Goal: Use online tool/utility: Utilize a website feature to perform a specific function

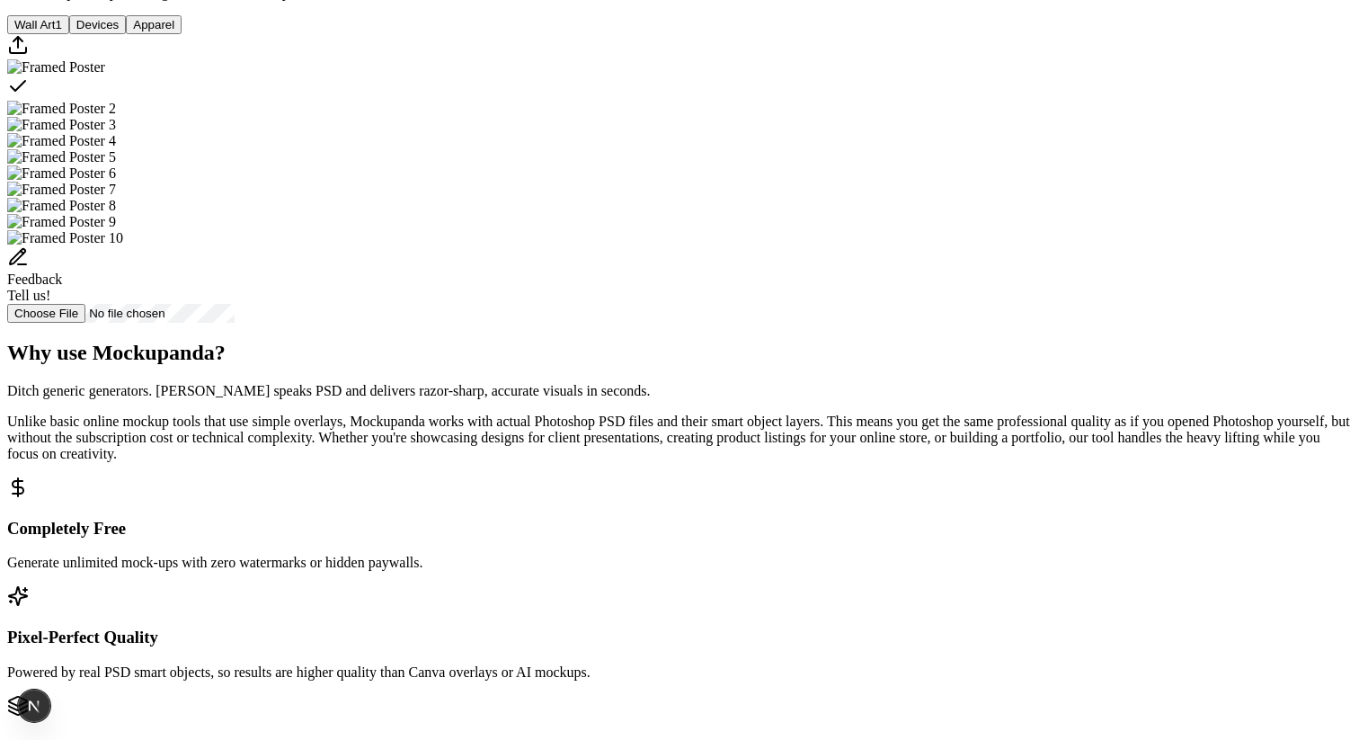
scroll to position [539, 0]
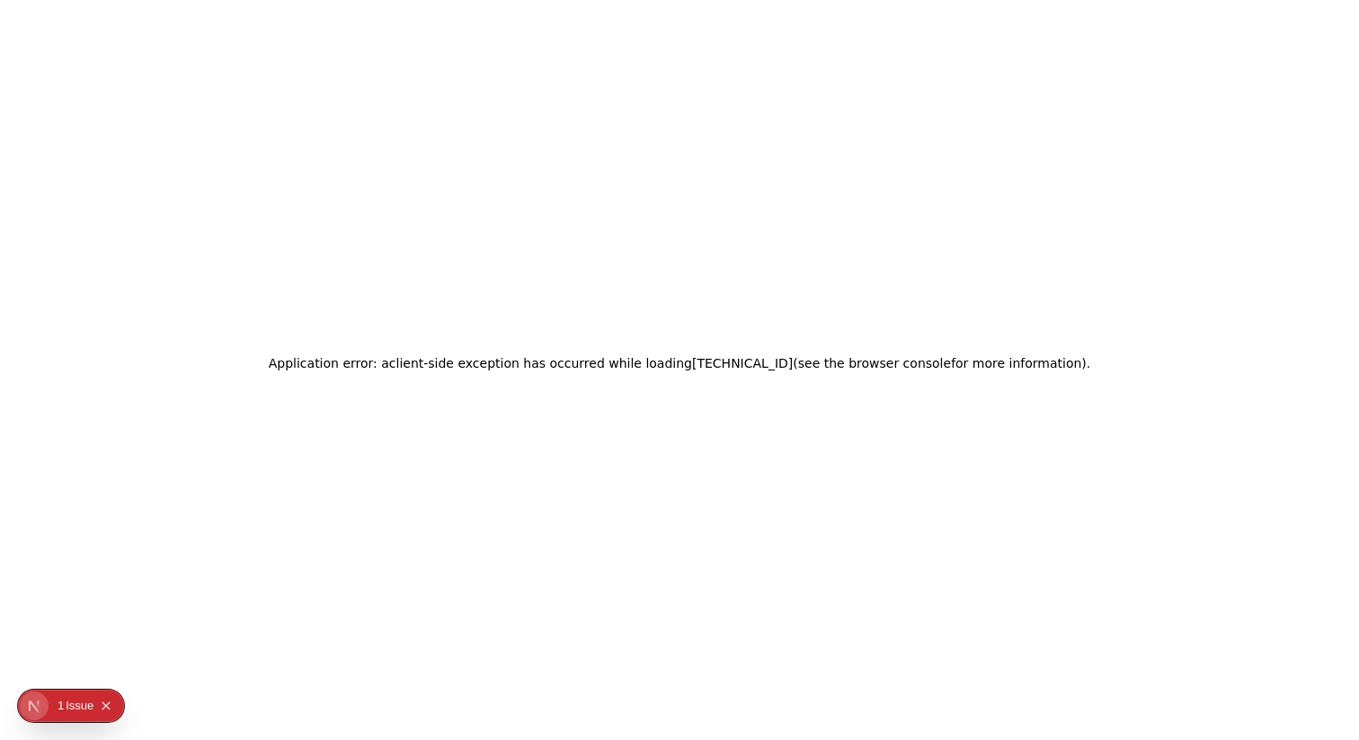
scroll to position [0, 0]
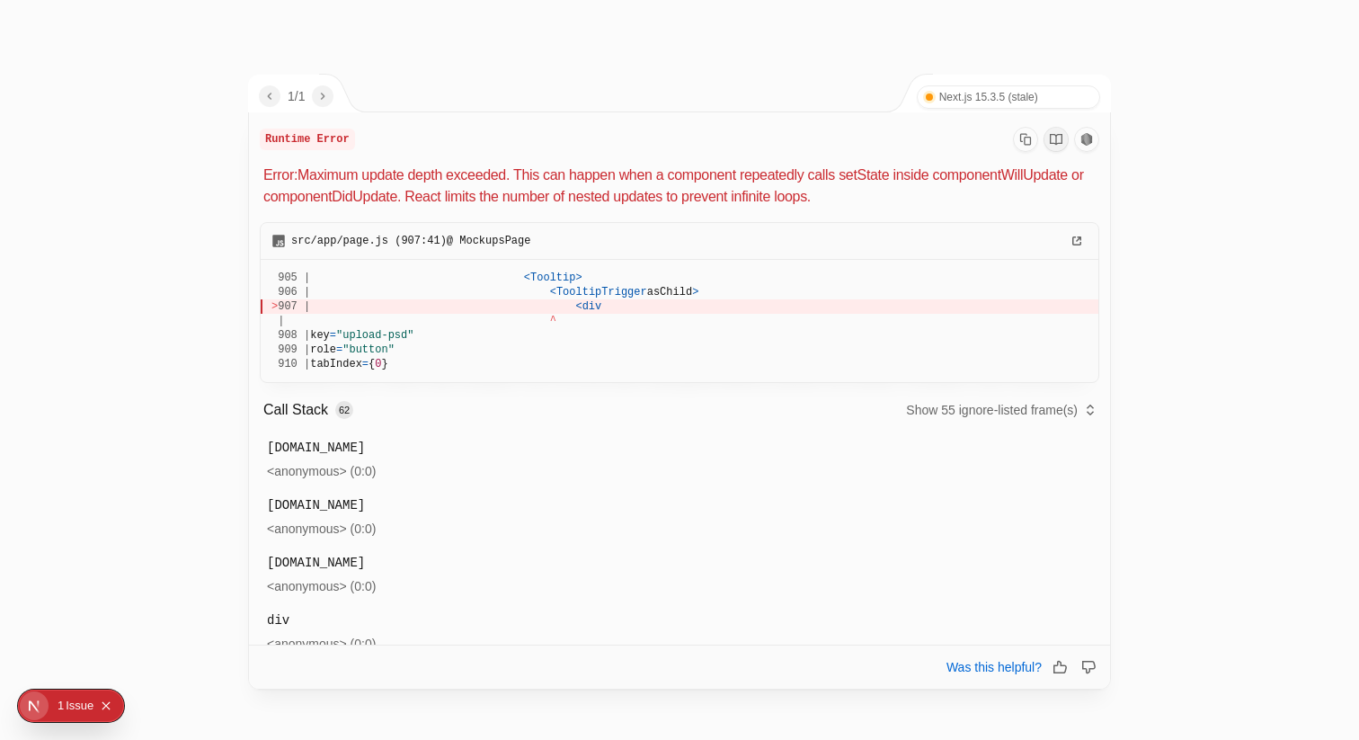
drag, startPoint x: 1060, startPoint y: 195, endPoint x: 266, endPoint y: 166, distance: 794.4
click at [266, 166] on p "Error: Maximum update depth exceeded. This can happen when a component repeated…" at bounding box center [681, 186] width 836 height 43
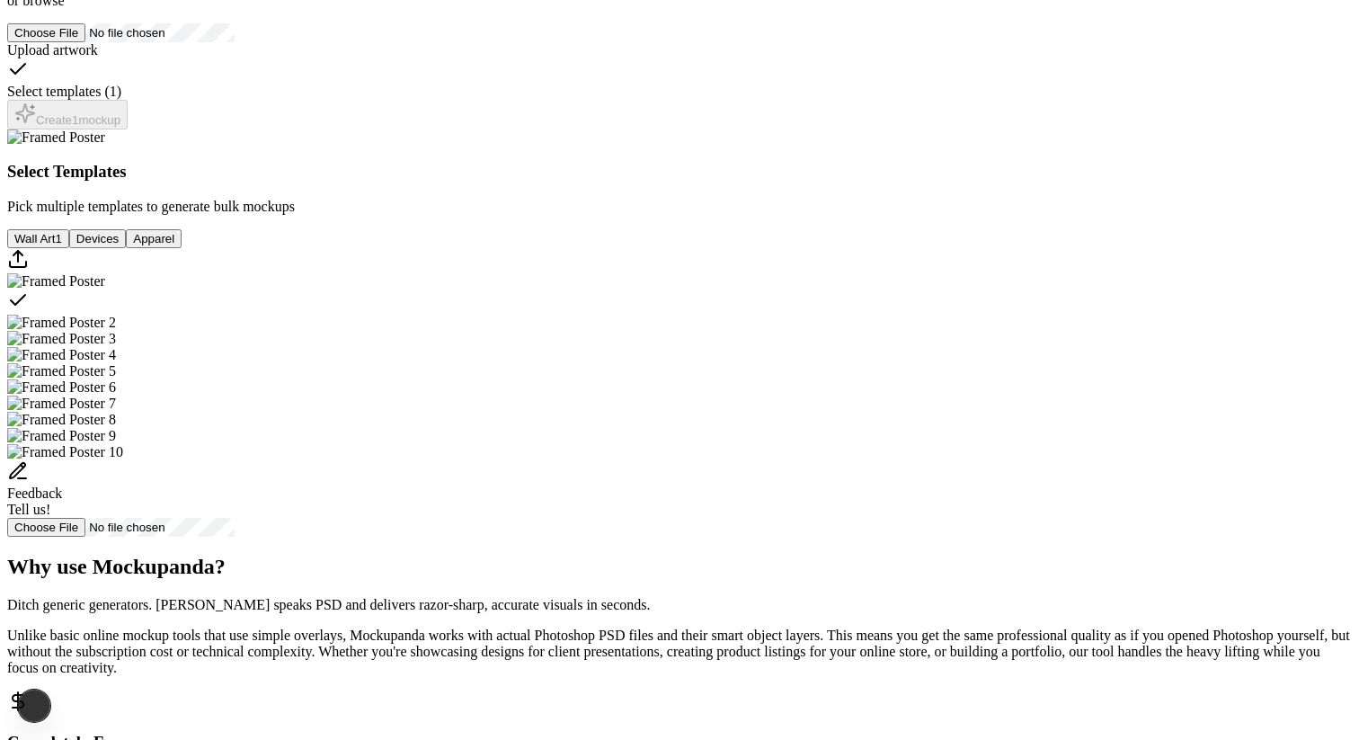
scroll to position [381, 0]
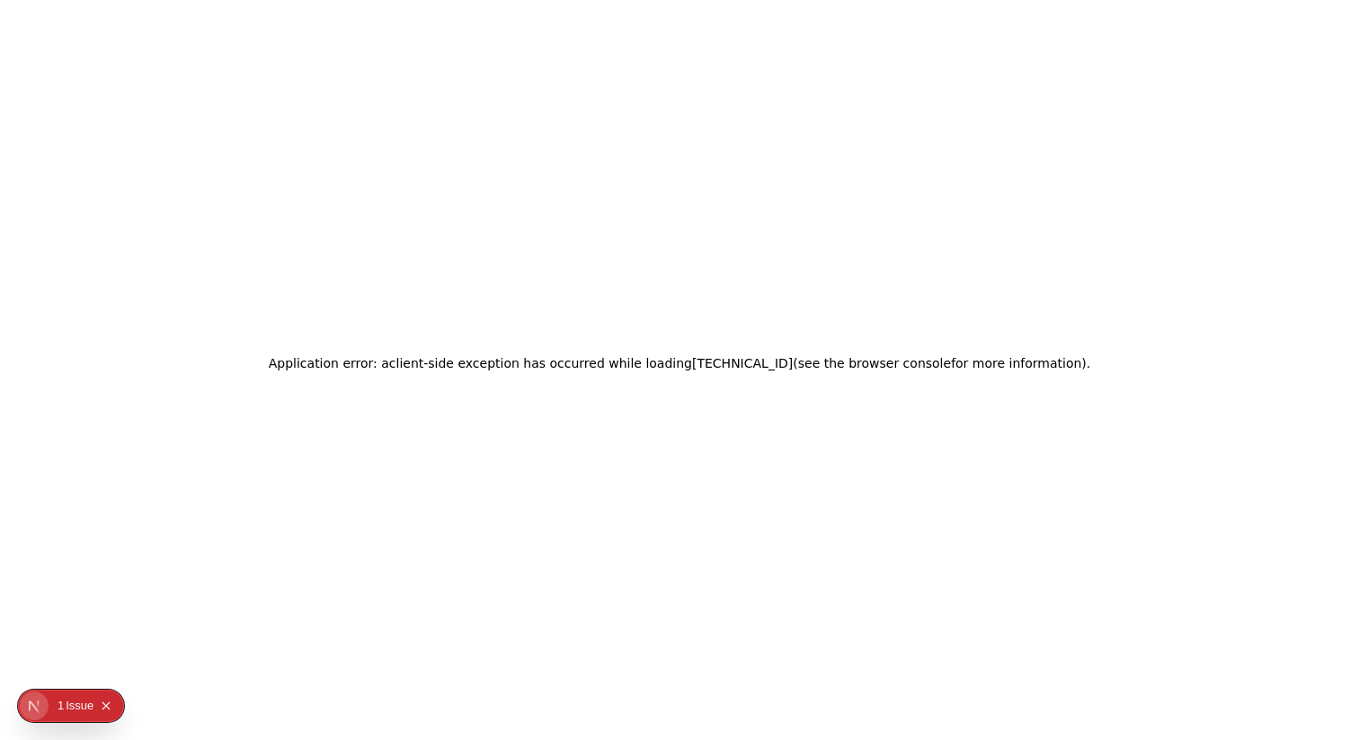
scroll to position [0, 0]
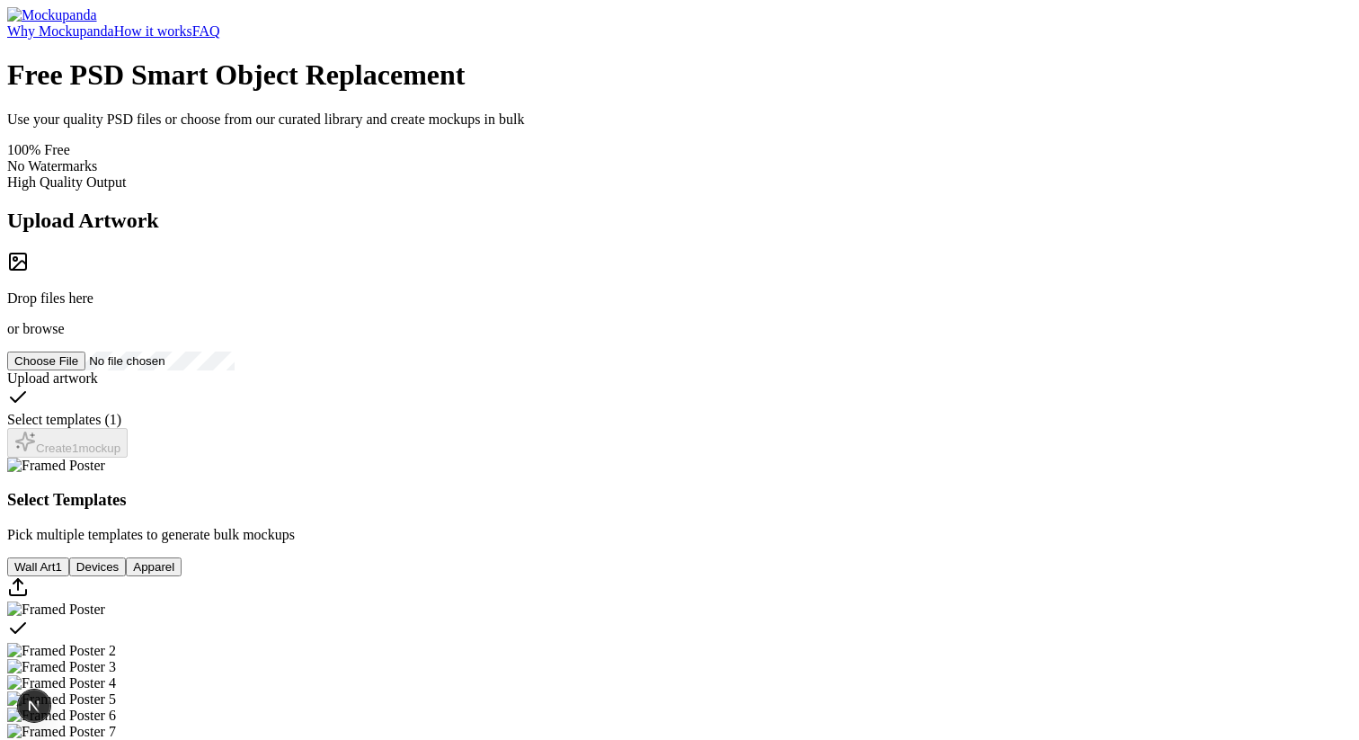
click at [255, 337] on div "Drop files here or browse" at bounding box center [679, 294] width 1345 height 86
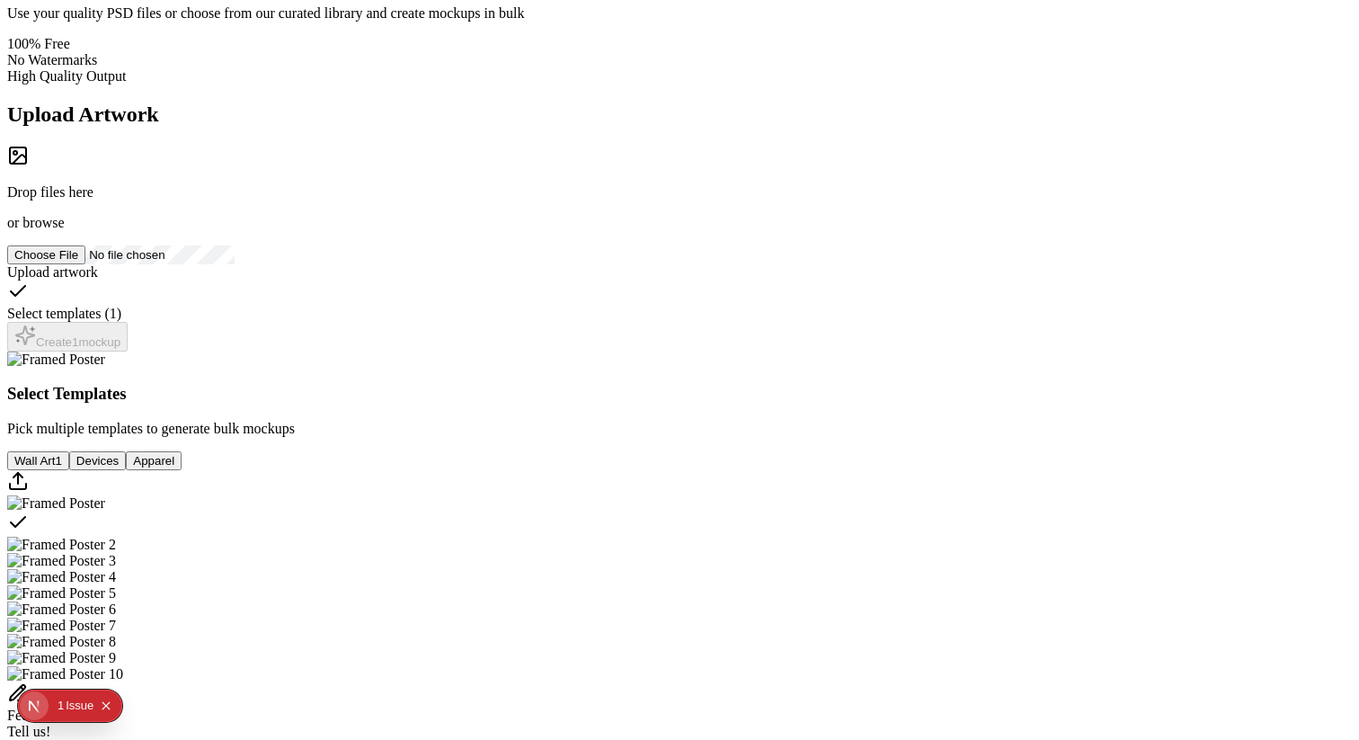
scroll to position [108, 0]
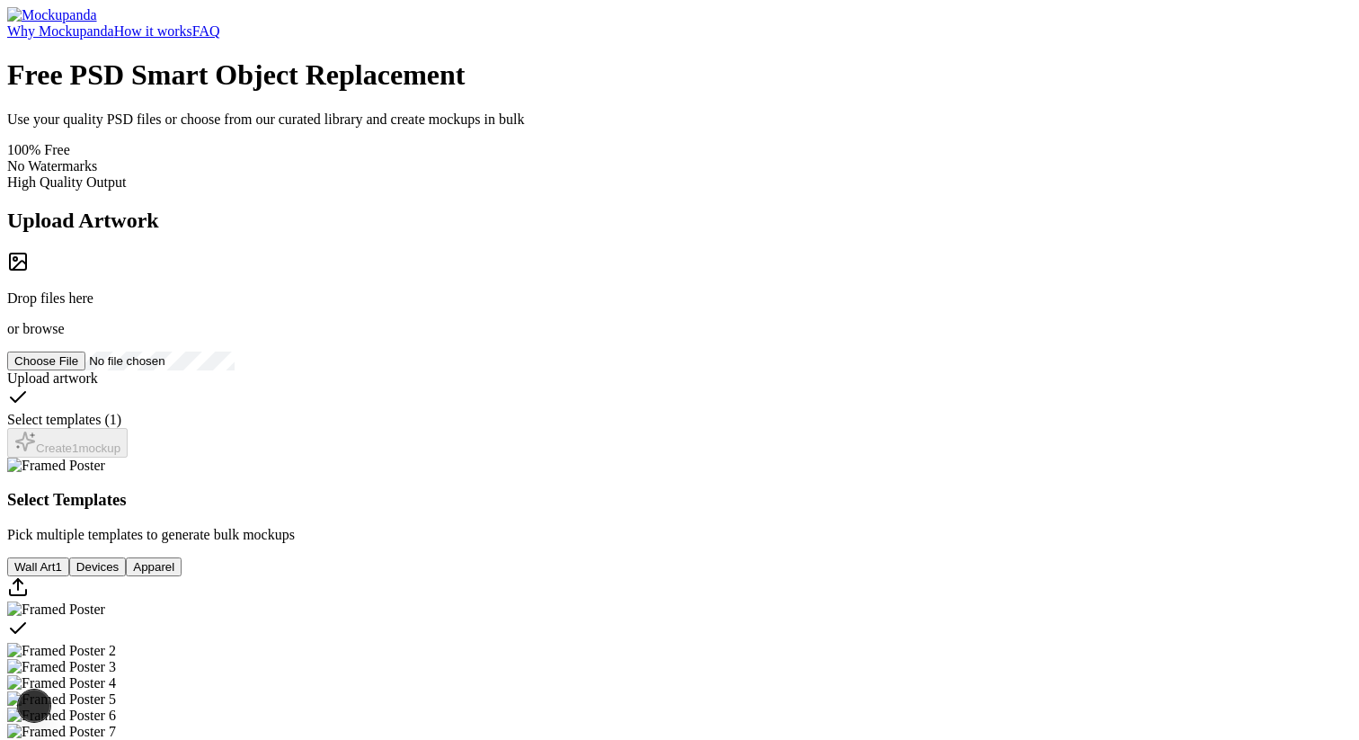
scroll to position [108, 0]
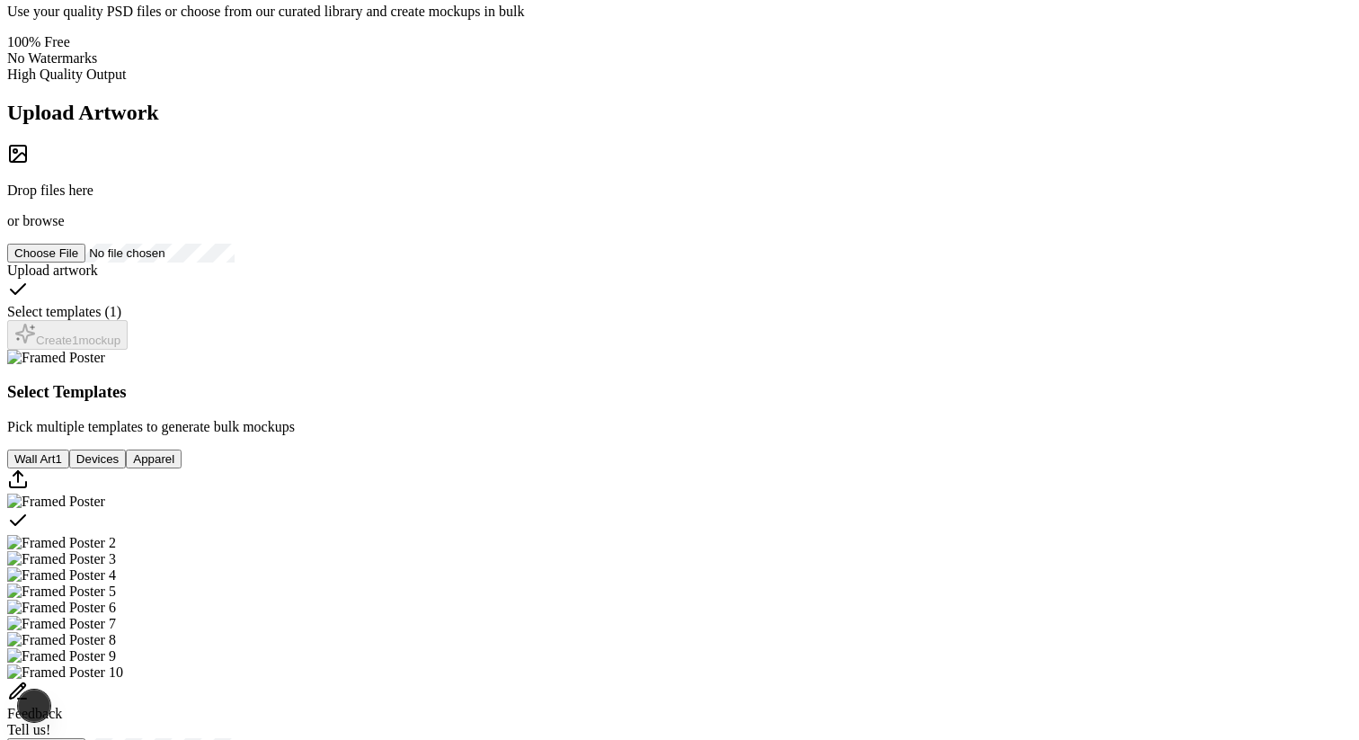
click at [64, 228] on span "browse" at bounding box center [42, 220] width 41 height 15
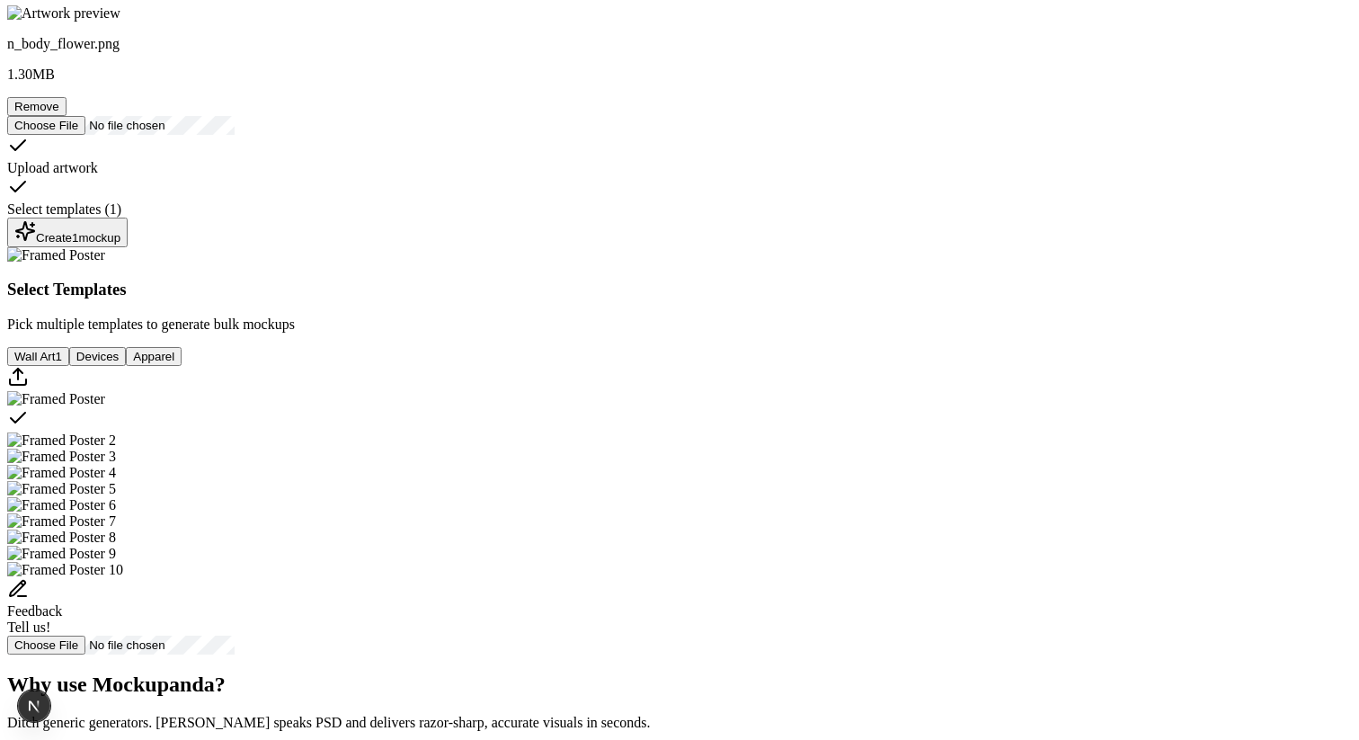
scroll to position [248, 0]
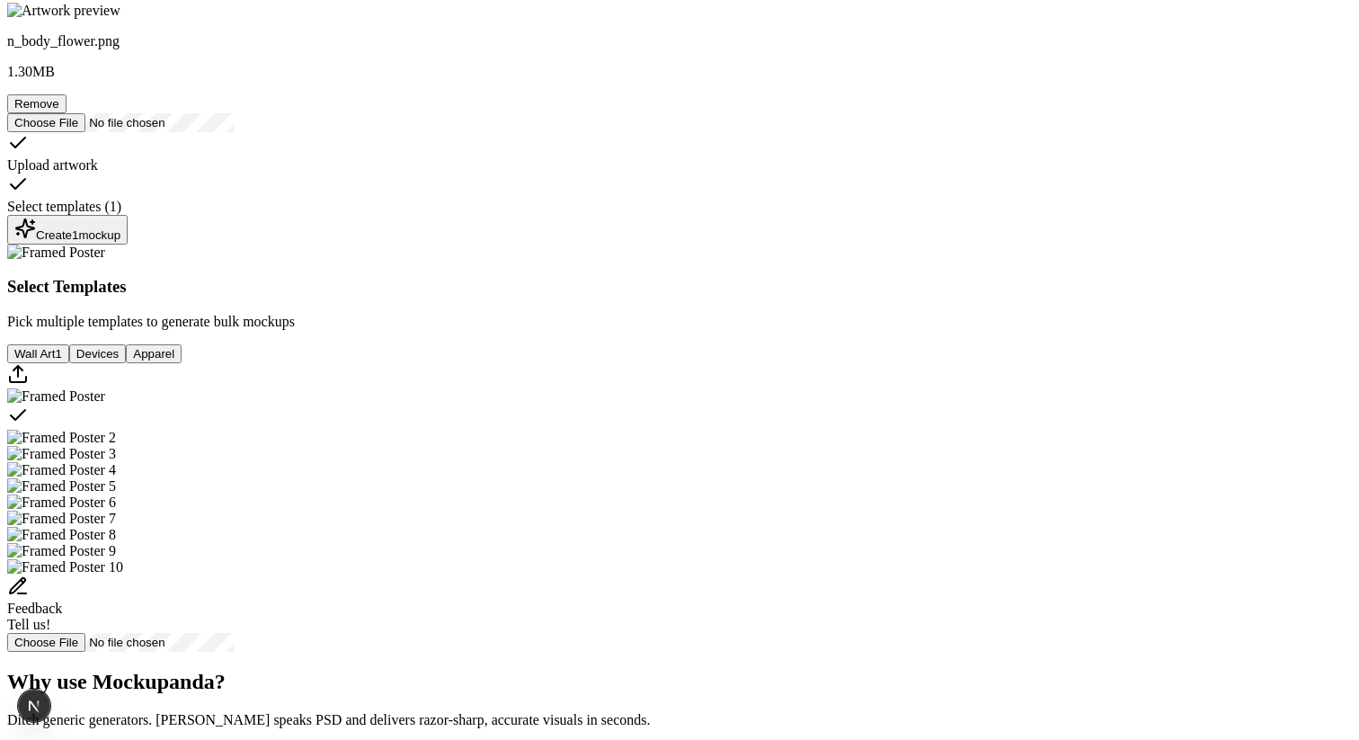
click at [120, 242] on div "Create 1 mockup" at bounding box center [67, 230] width 106 height 24
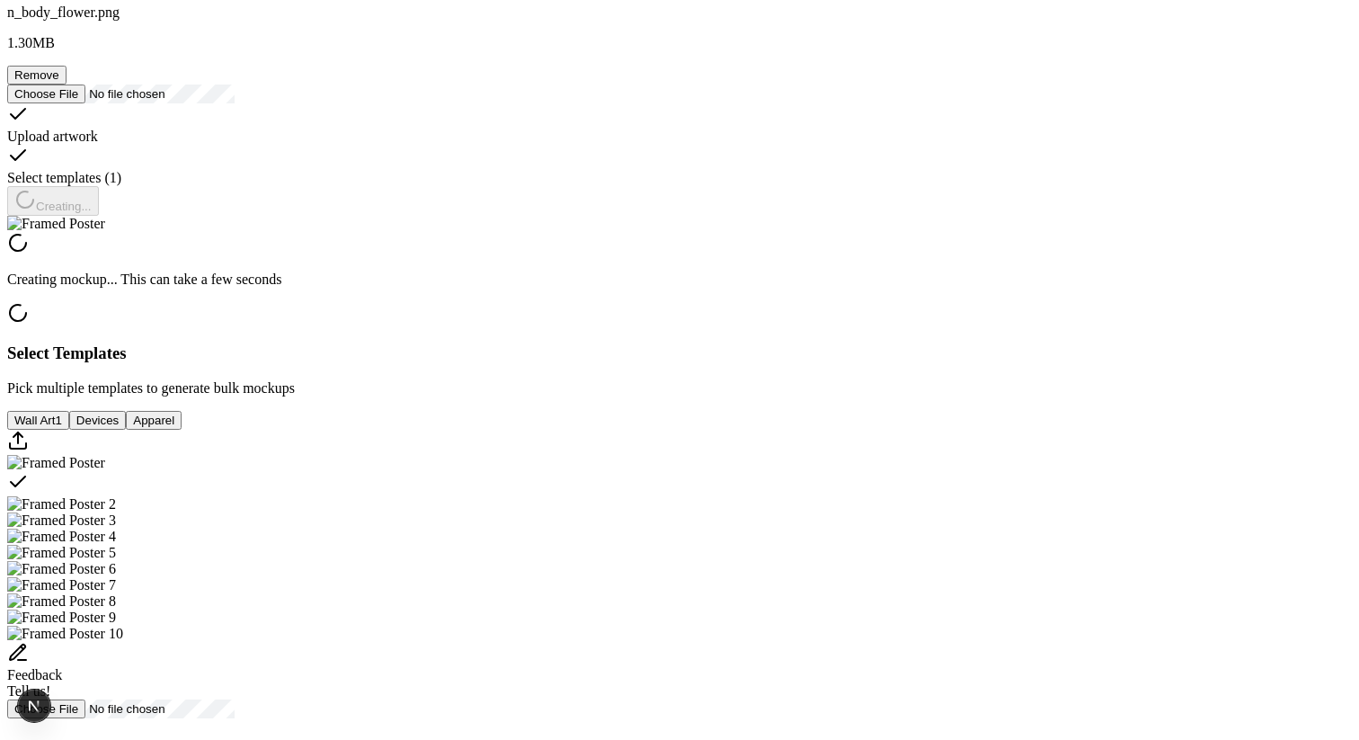
scroll to position [262, 0]
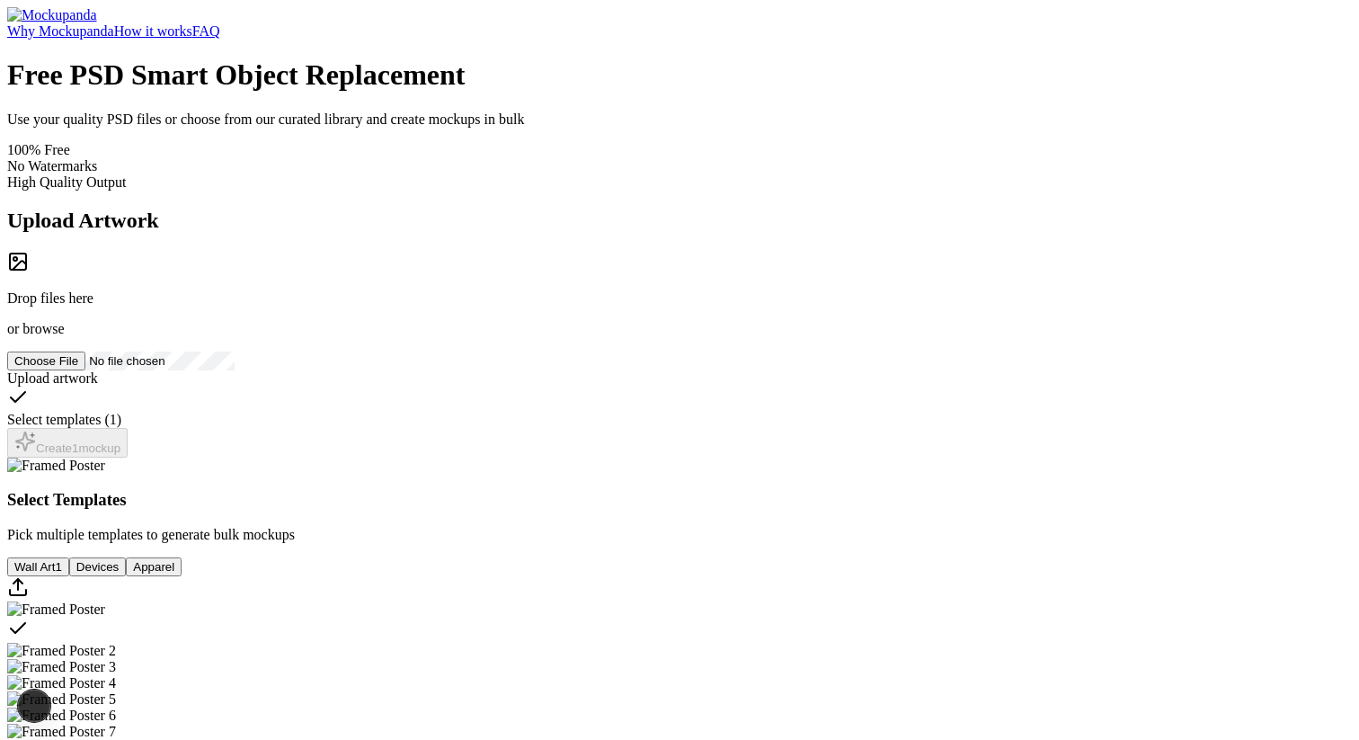
scroll to position [260, 0]
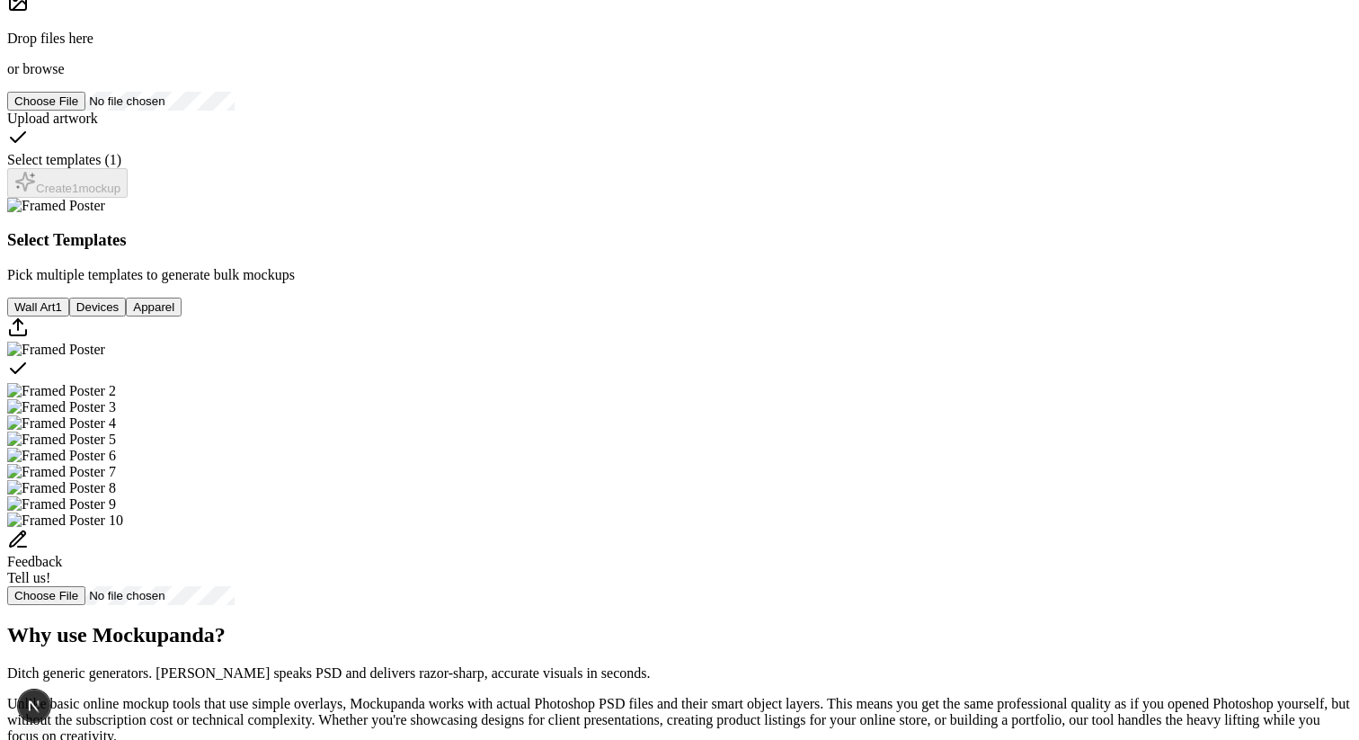
click at [64, 76] on span "browse" at bounding box center [42, 68] width 41 height 15
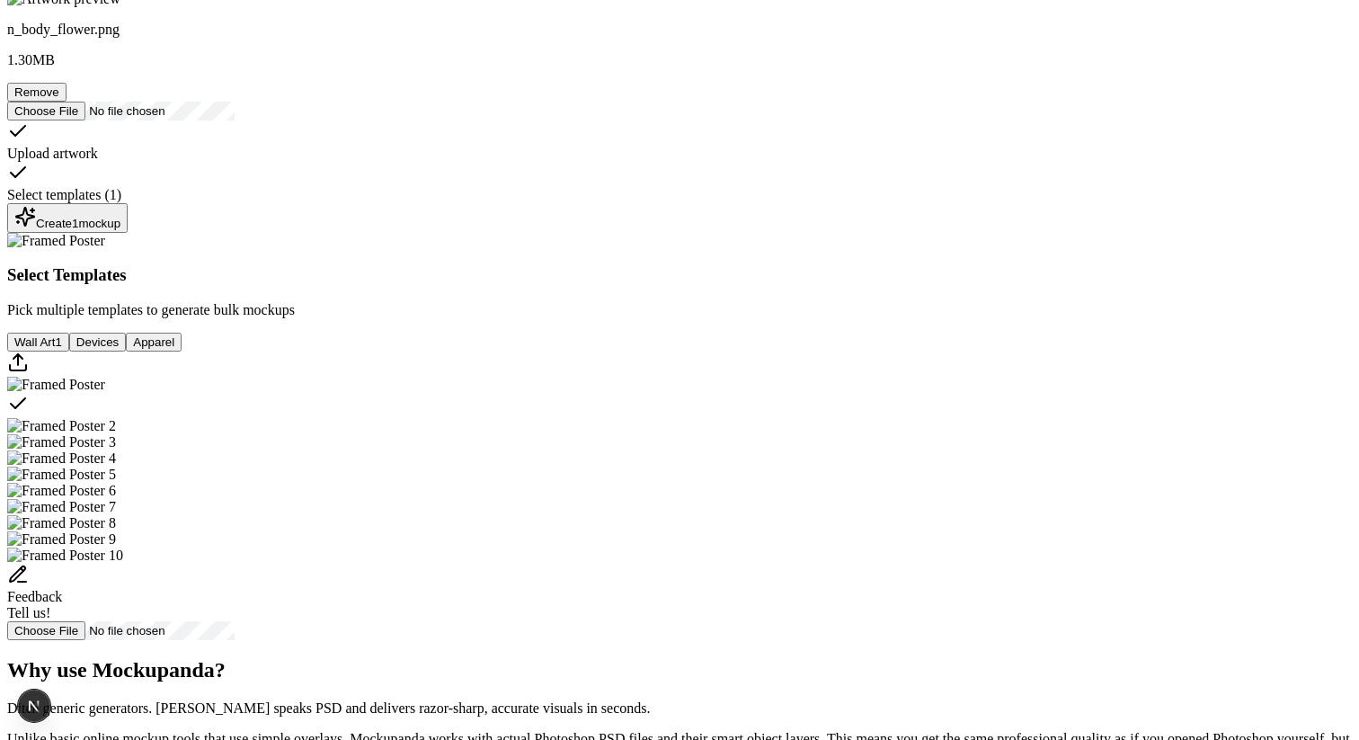
click at [120, 230] on div "Create 1 mockup" at bounding box center [67, 218] width 106 height 24
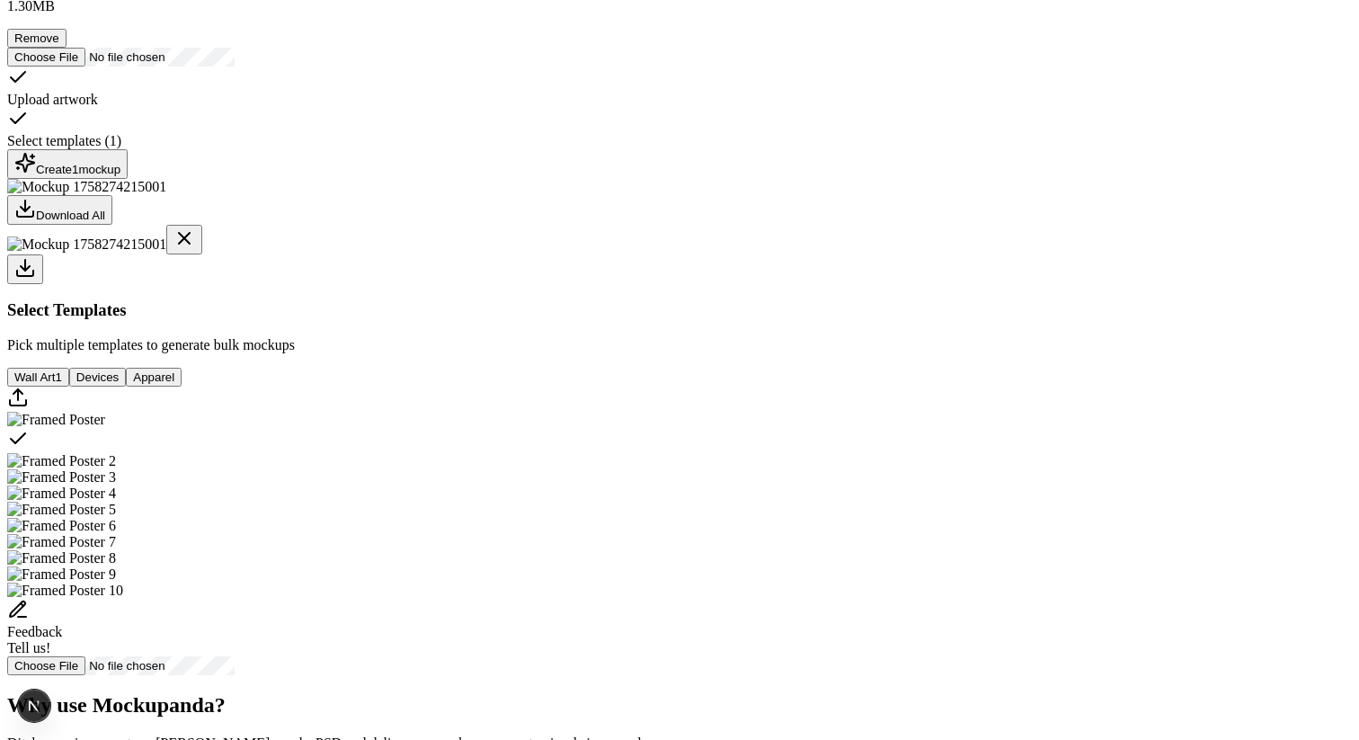
scroll to position [316, 0]
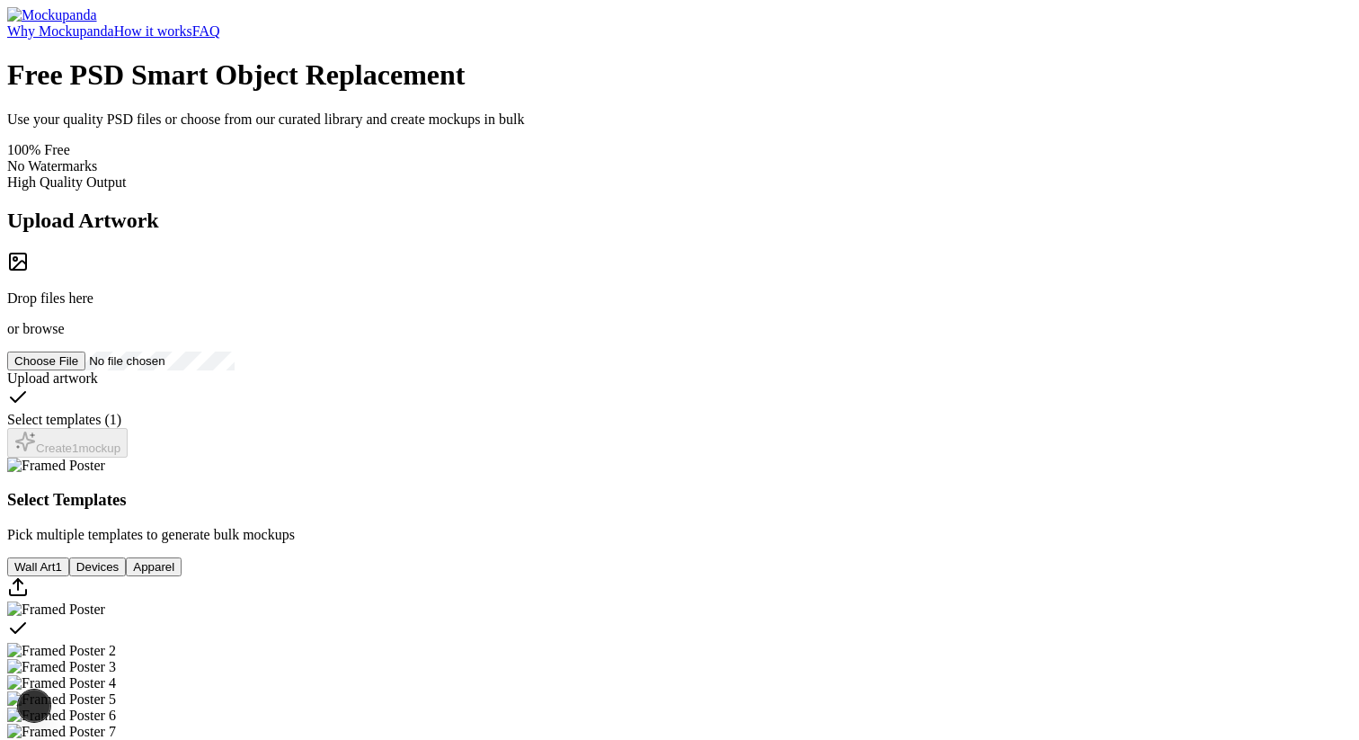
scroll to position [316, 0]
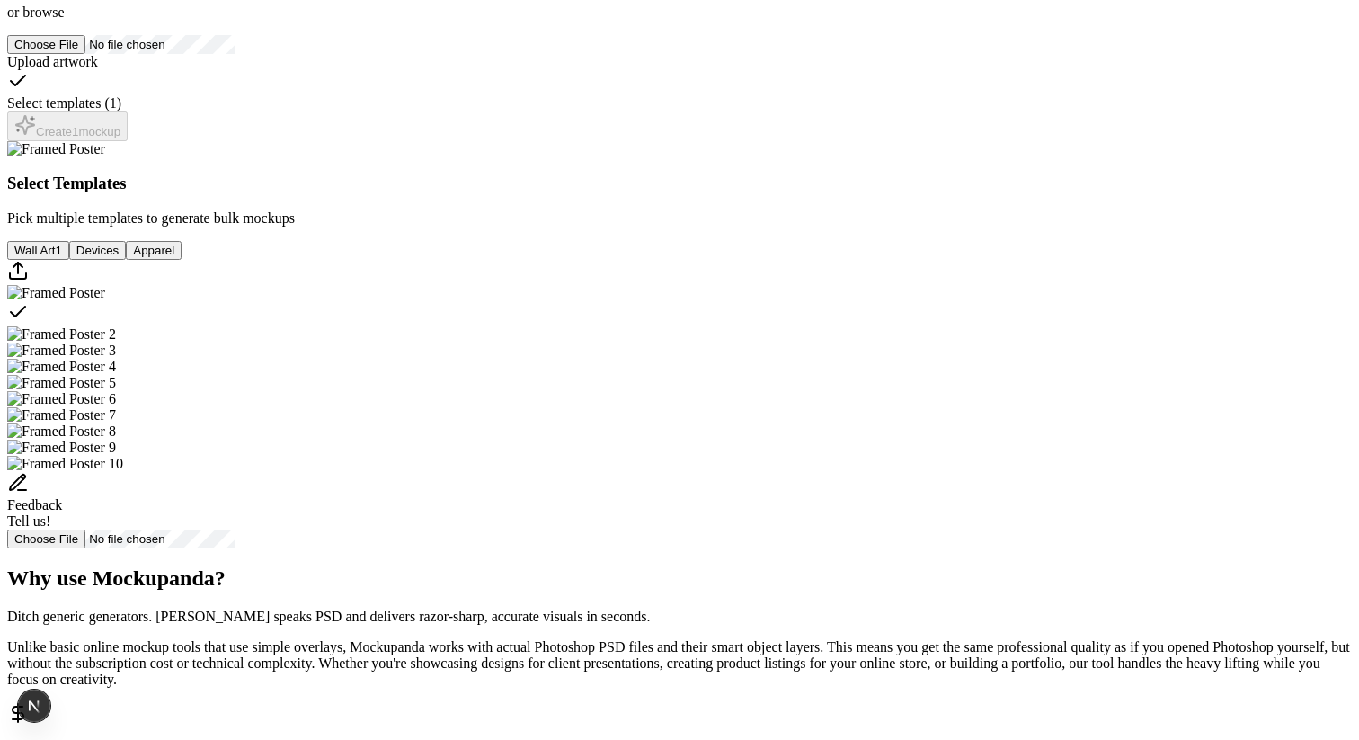
click at [64, 20] on span "browse" at bounding box center [42, 11] width 41 height 15
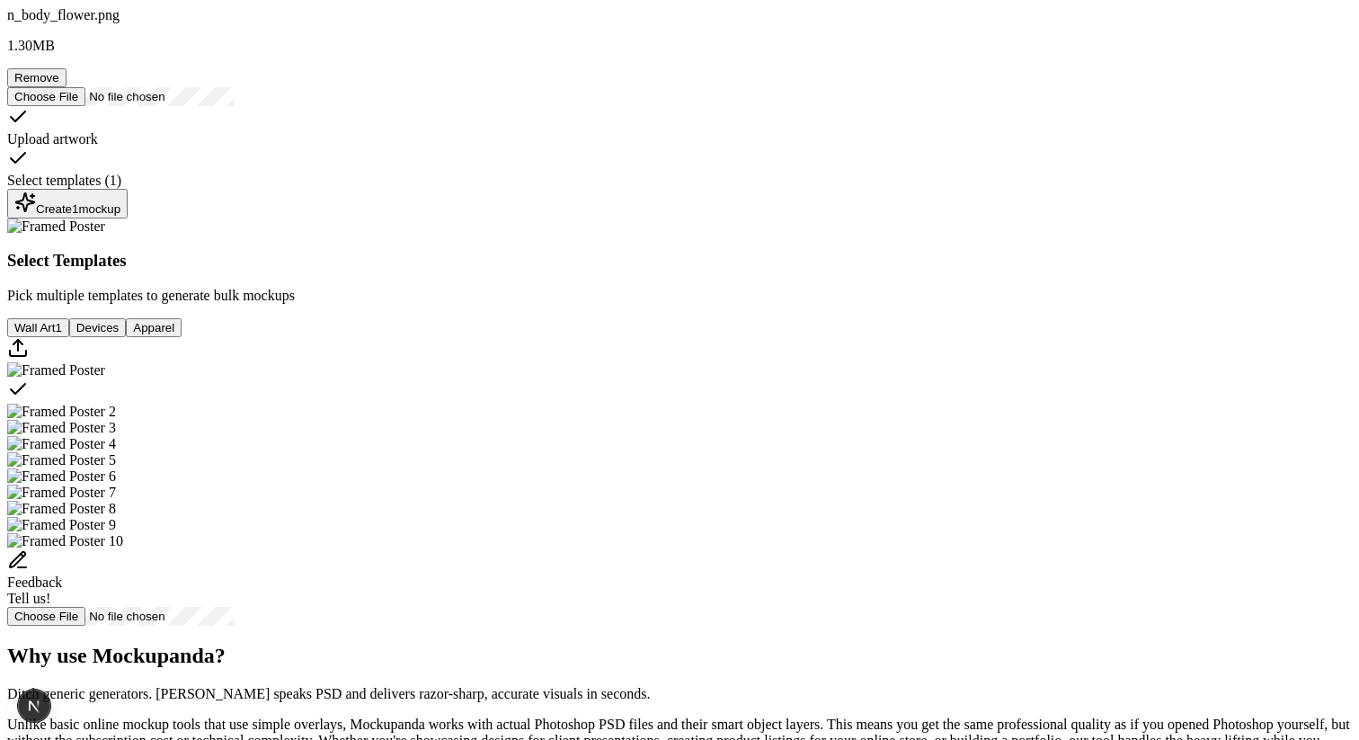
scroll to position [280, 0]
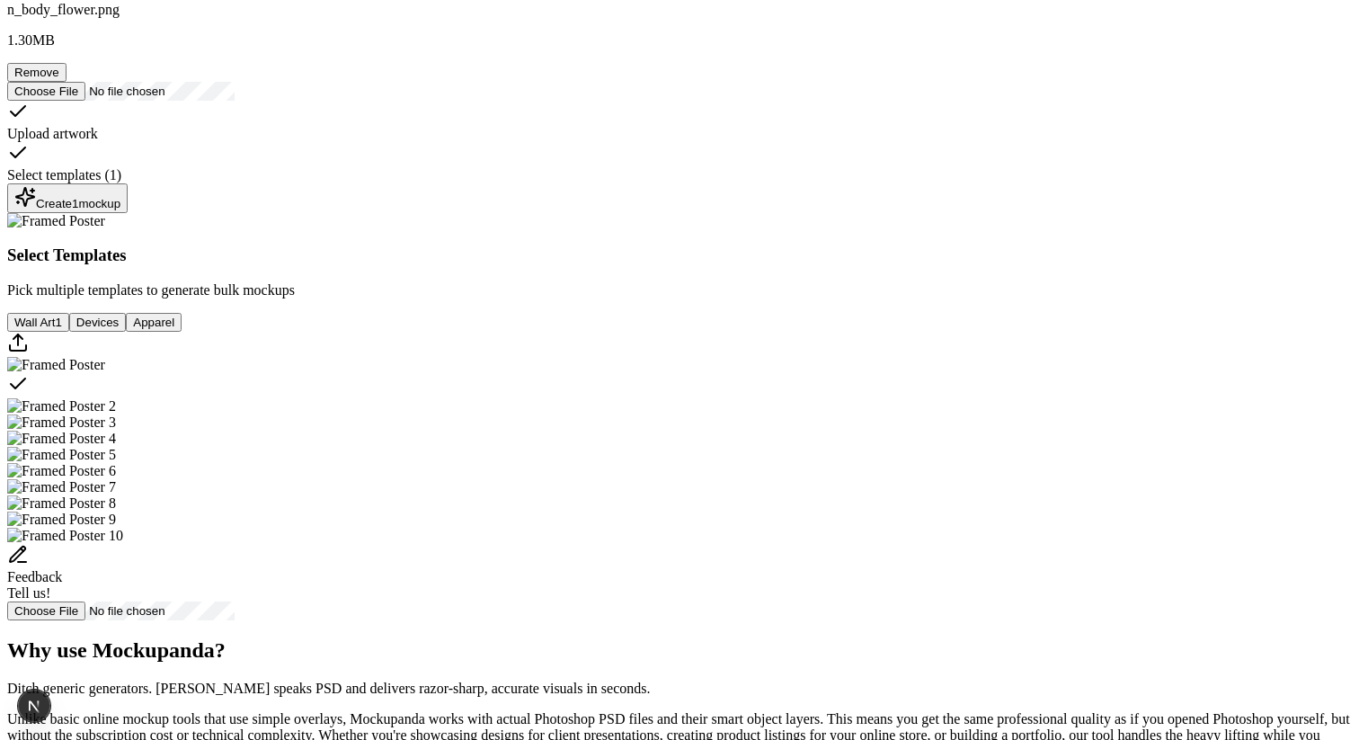
click at [120, 210] on div "Create 1 mockup" at bounding box center [67, 198] width 106 height 24
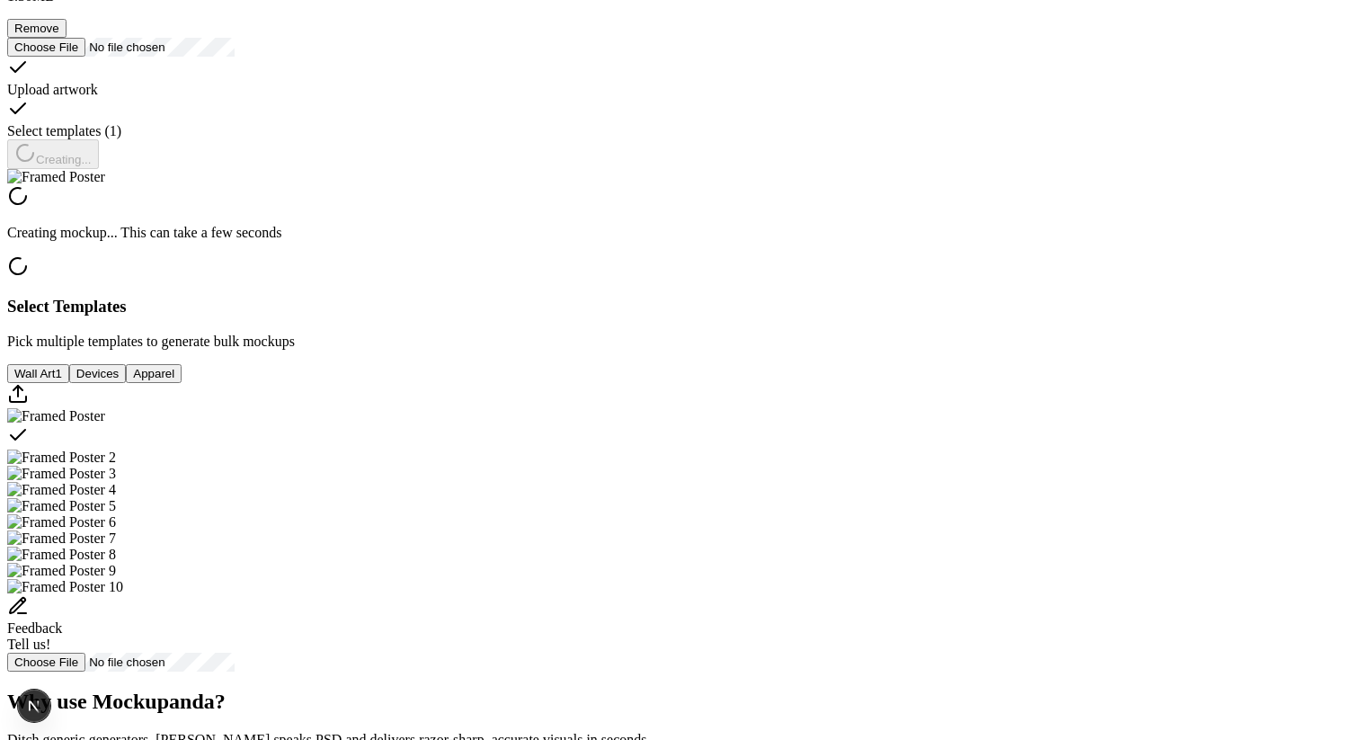
scroll to position [307, 0]
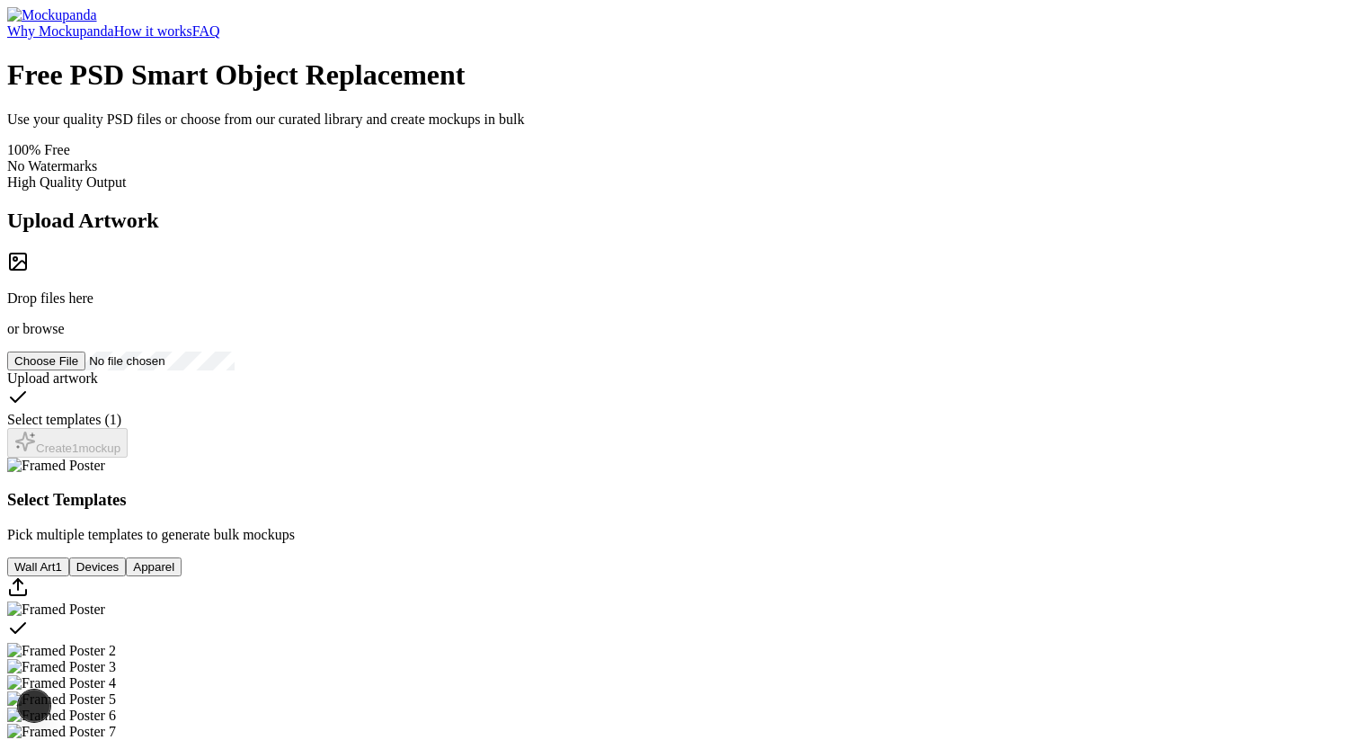
scroll to position [307, 0]
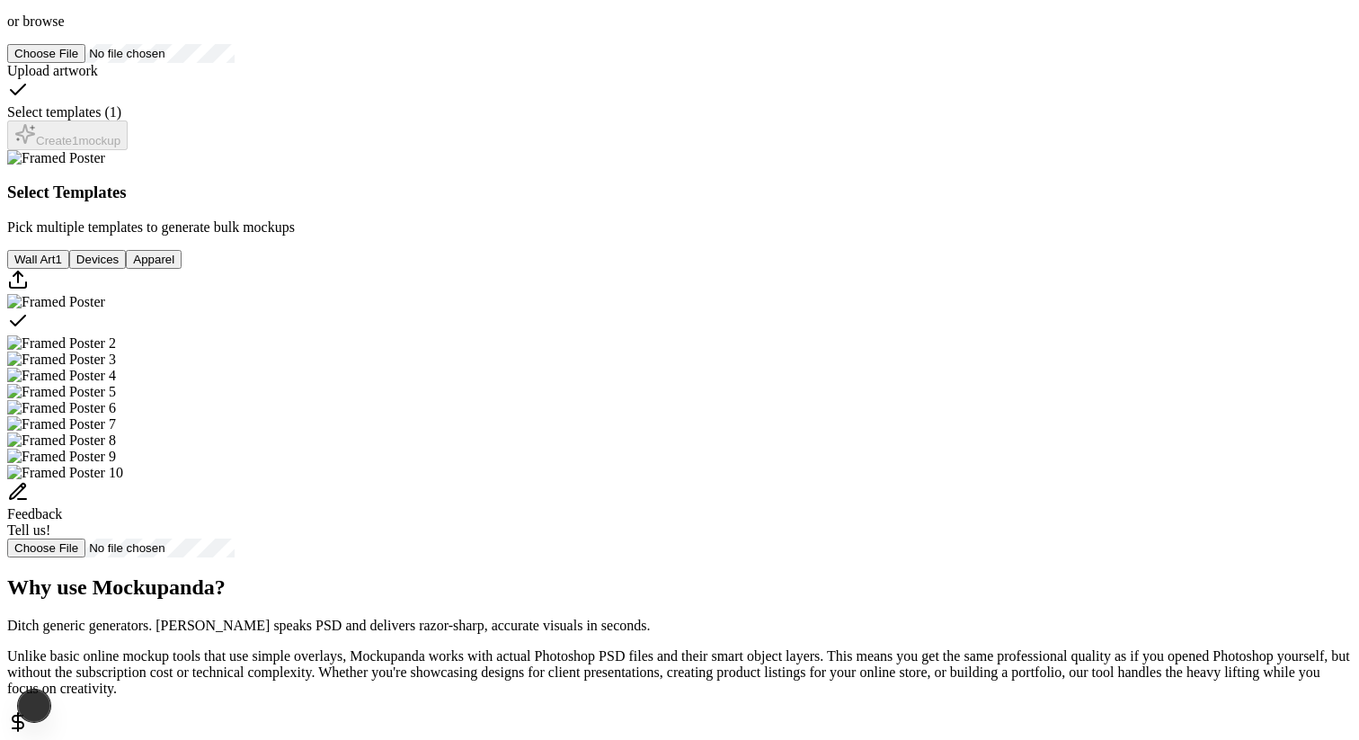
click at [64, 29] on span "browse" at bounding box center [42, 20] width 41 height 15
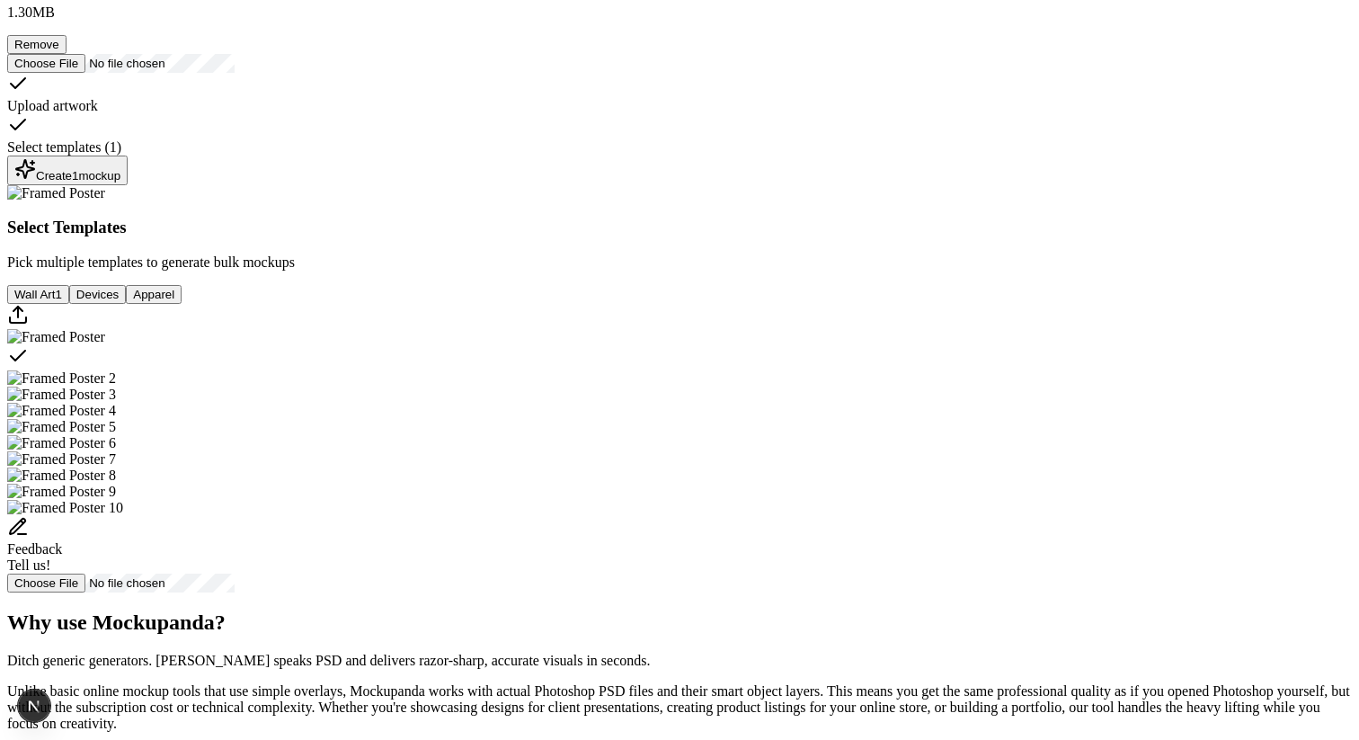
click at [120, 183] on div "Create 1 mockup" at bounding box center [67, 170] width 106 height 24
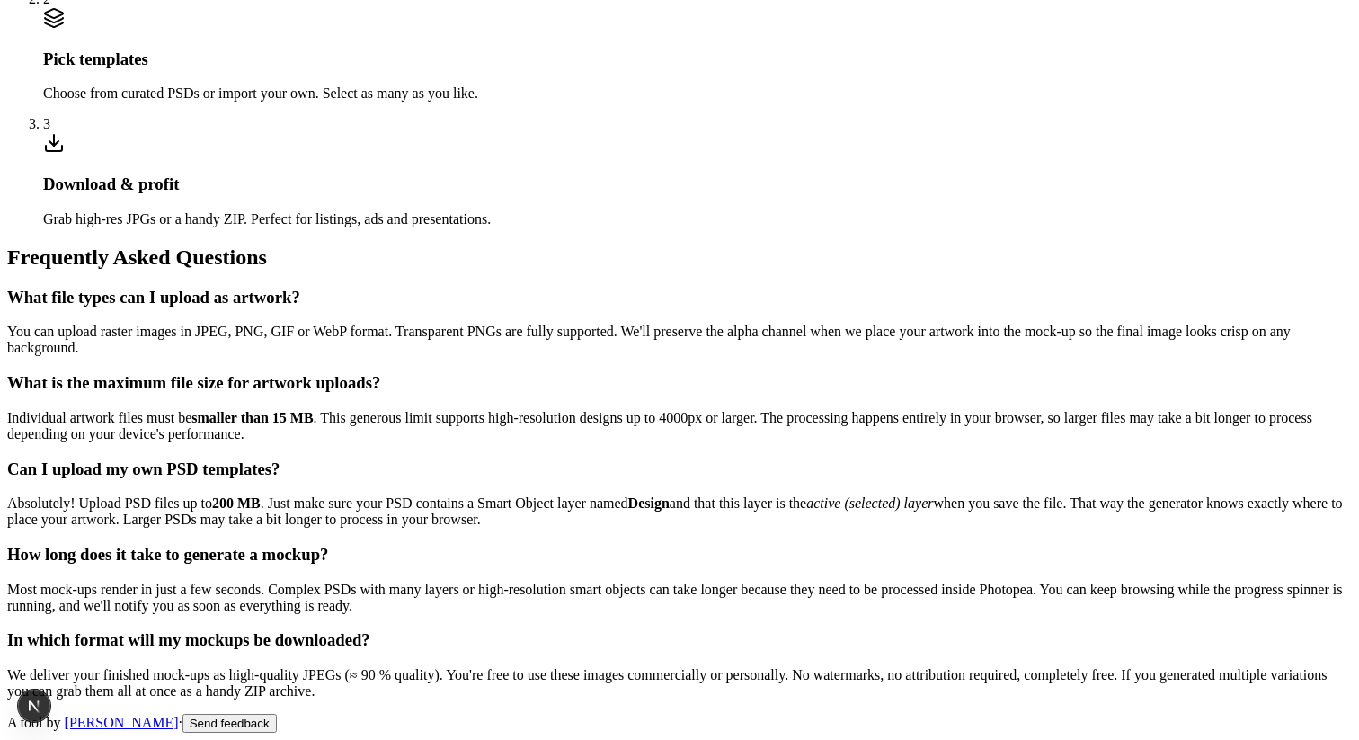
scroll to position [2974, 0]
click at [277, 714] on button "Send feedback" at bounding box center [230, 723] width 94 height 19
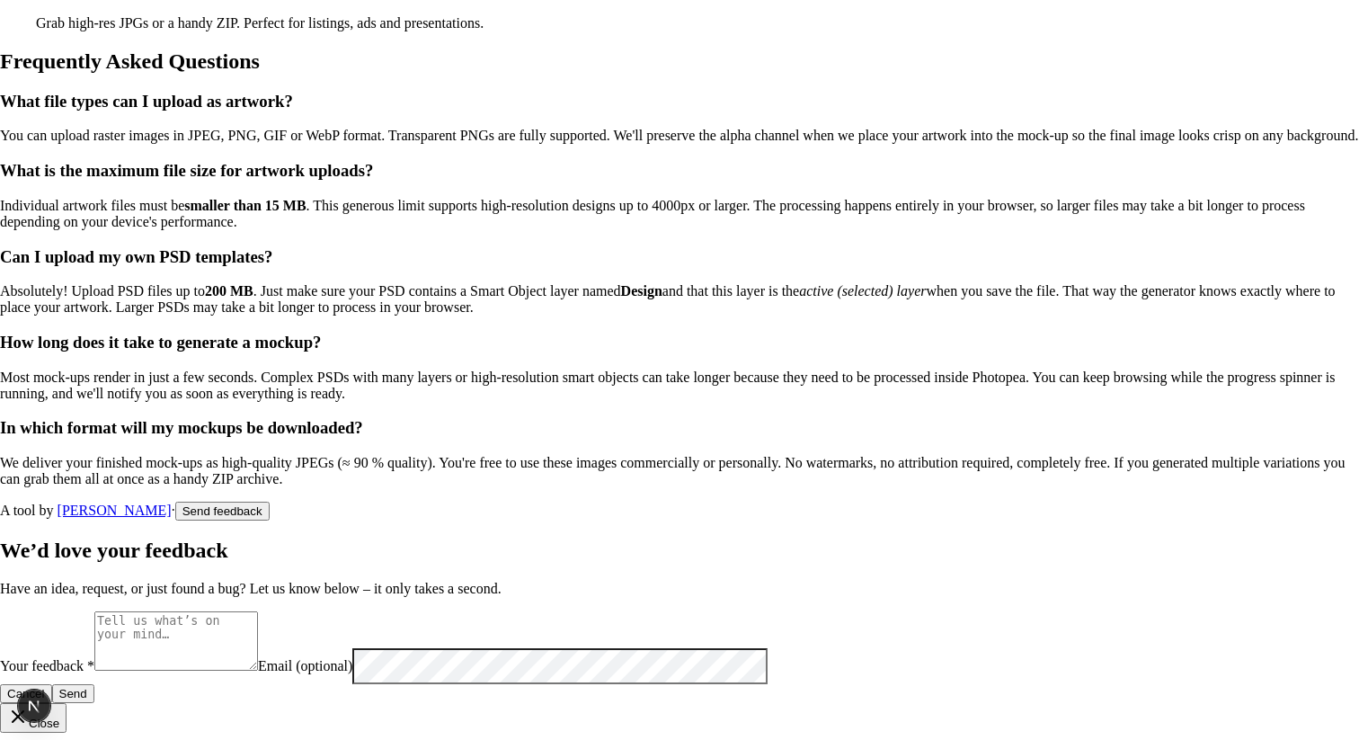
click at [29, 706] on icon "button" at bounding box center [18, 717] width 22 height 22
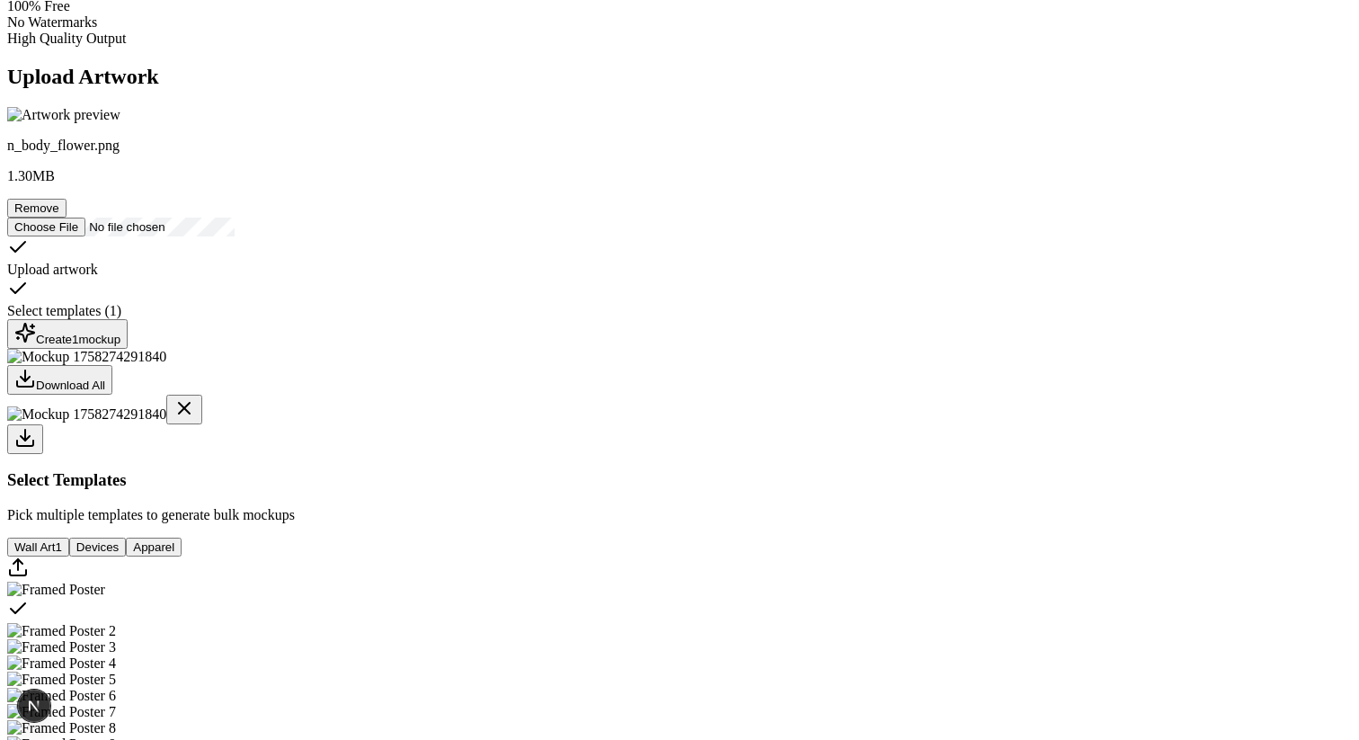
scroll to position [0, 0]
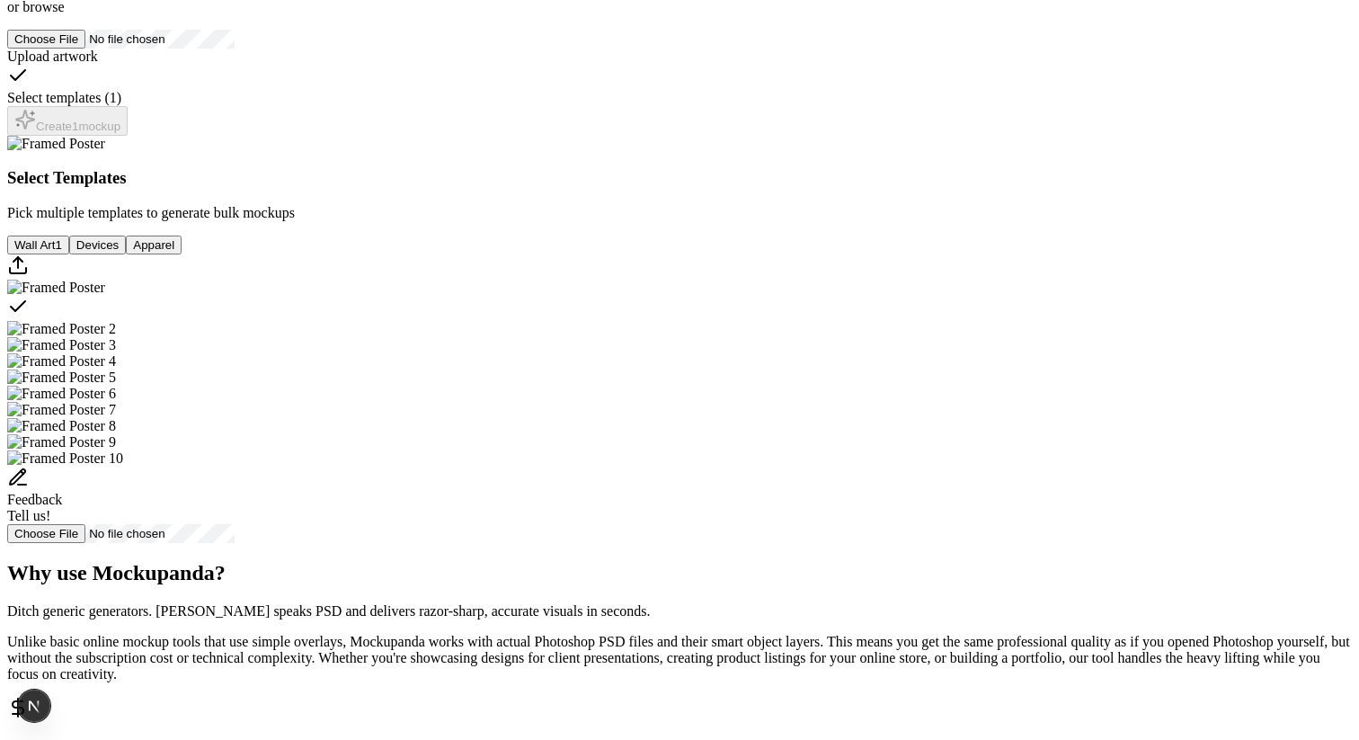
scroll to position [328, 0]
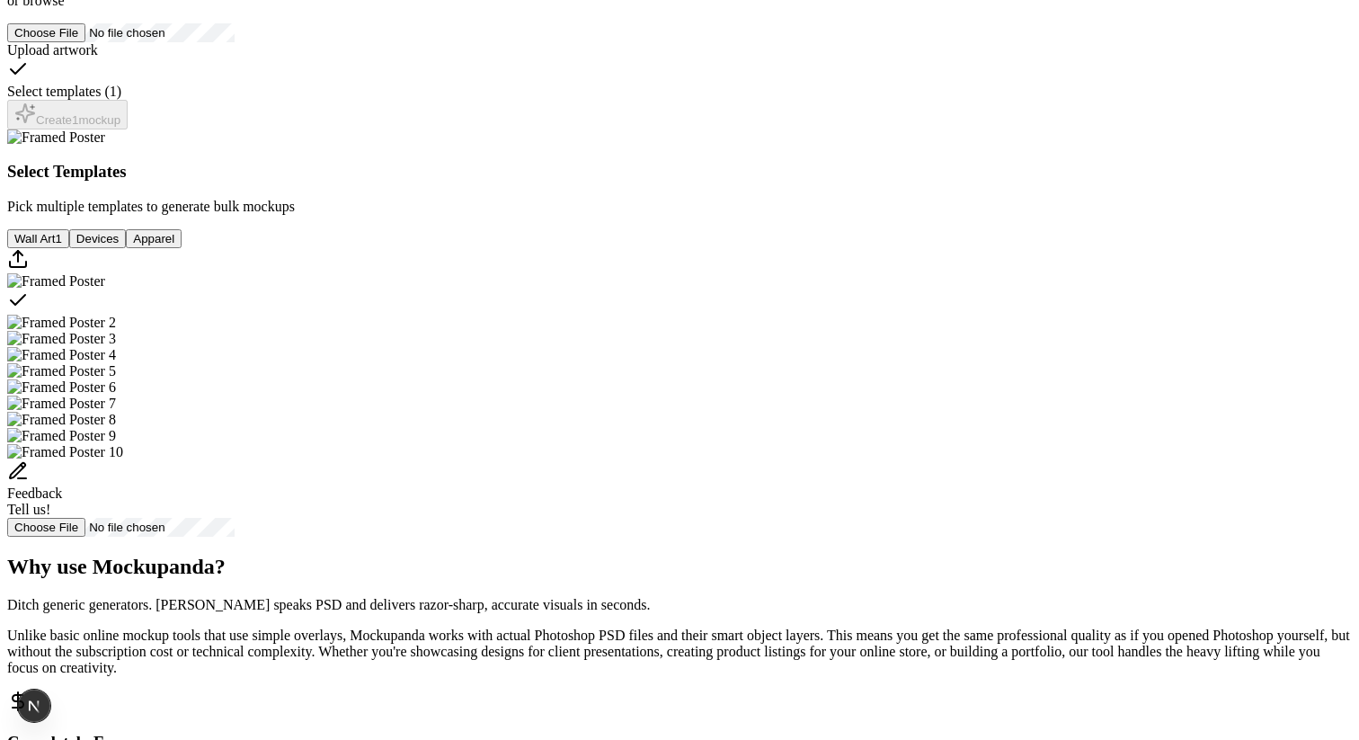
click at [64, 8] on span "browse" at bounding box center [42, 0] width 41 height 15
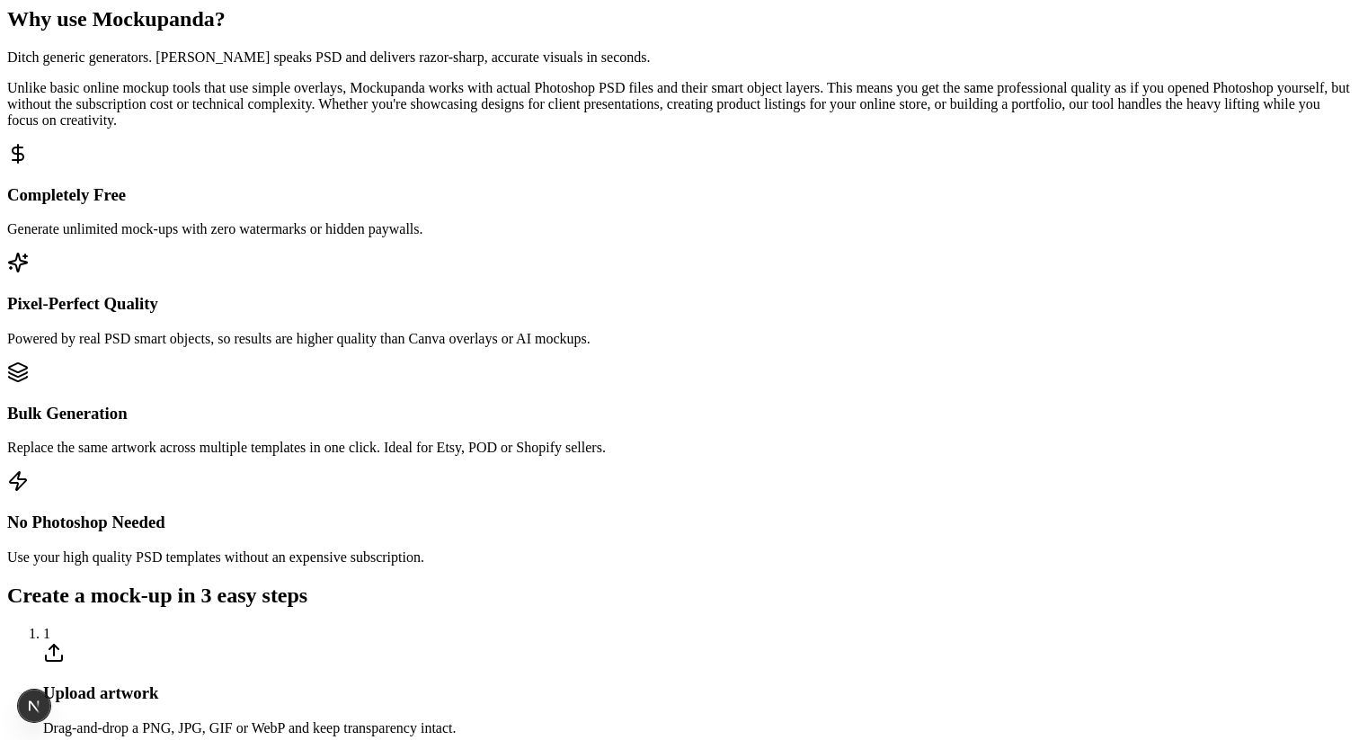
scroll to position [954, 0]
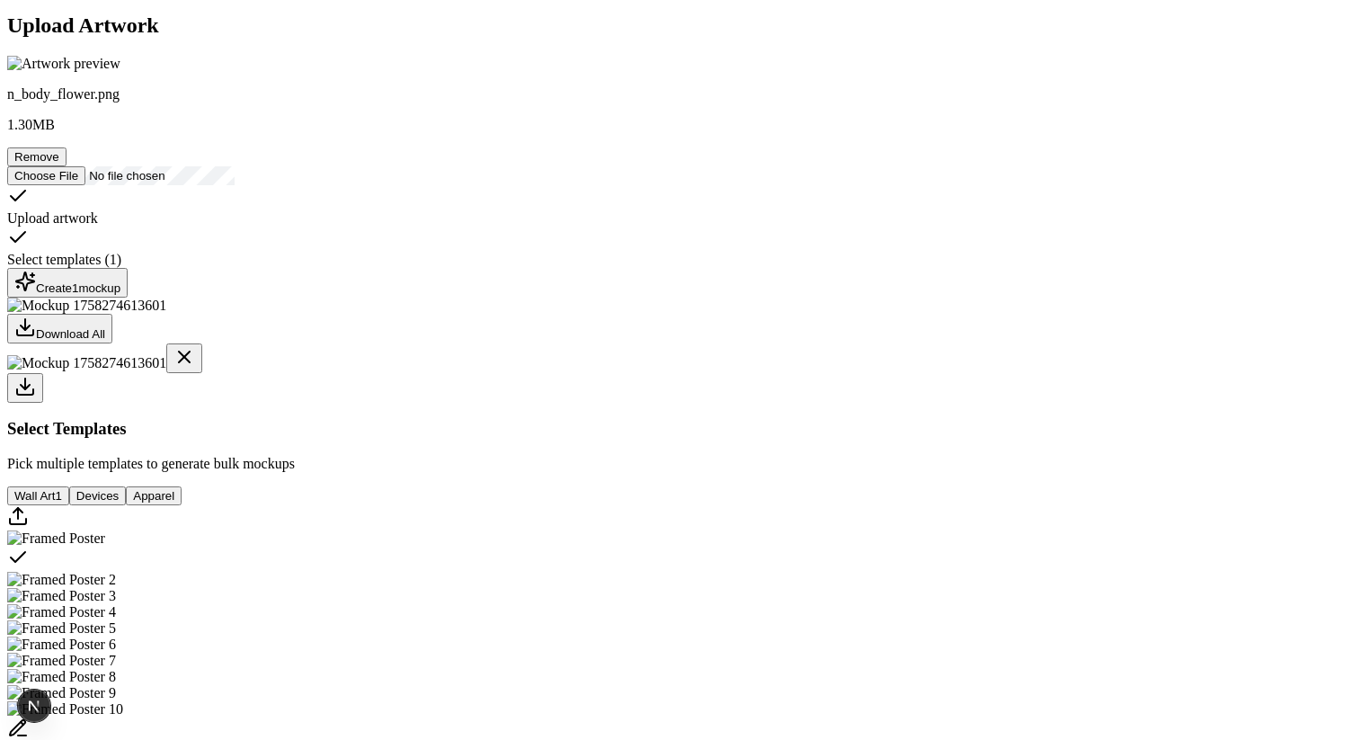
scroll to position [190, 0]
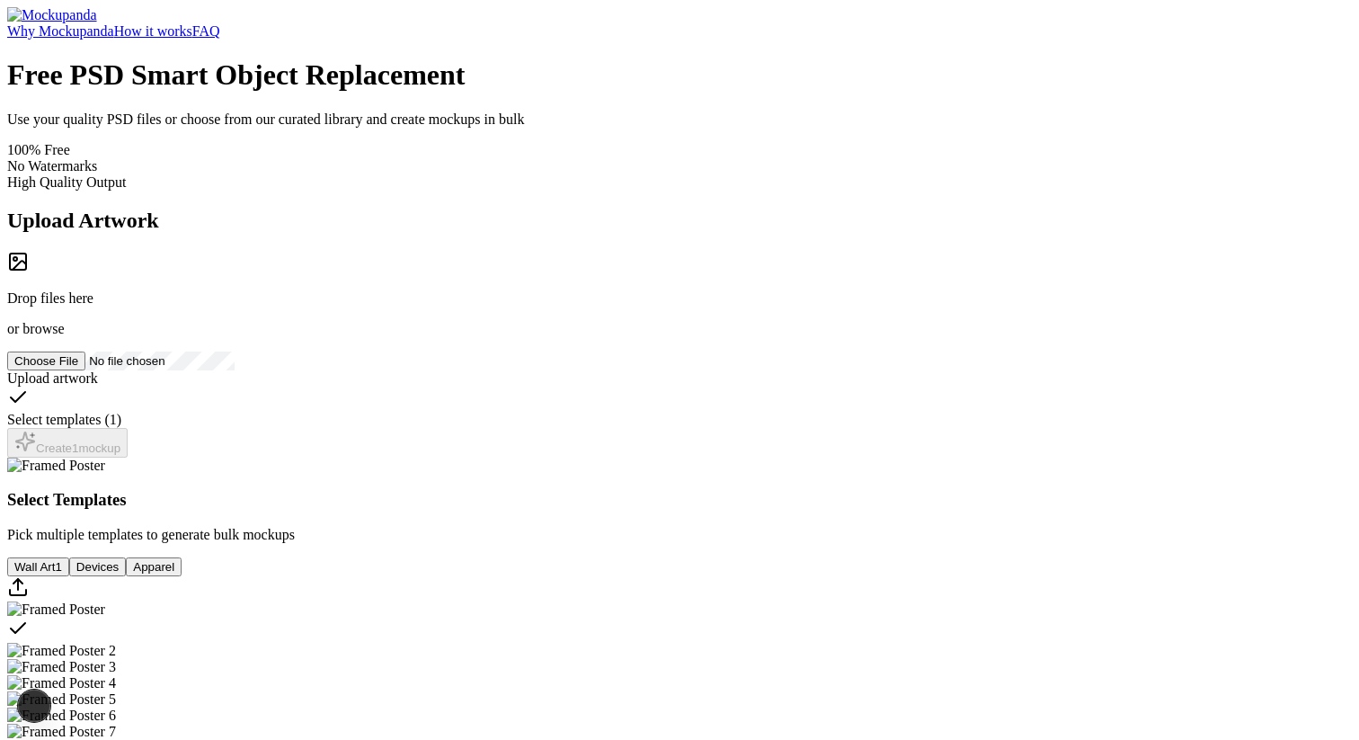
scroll to position [190, 0]
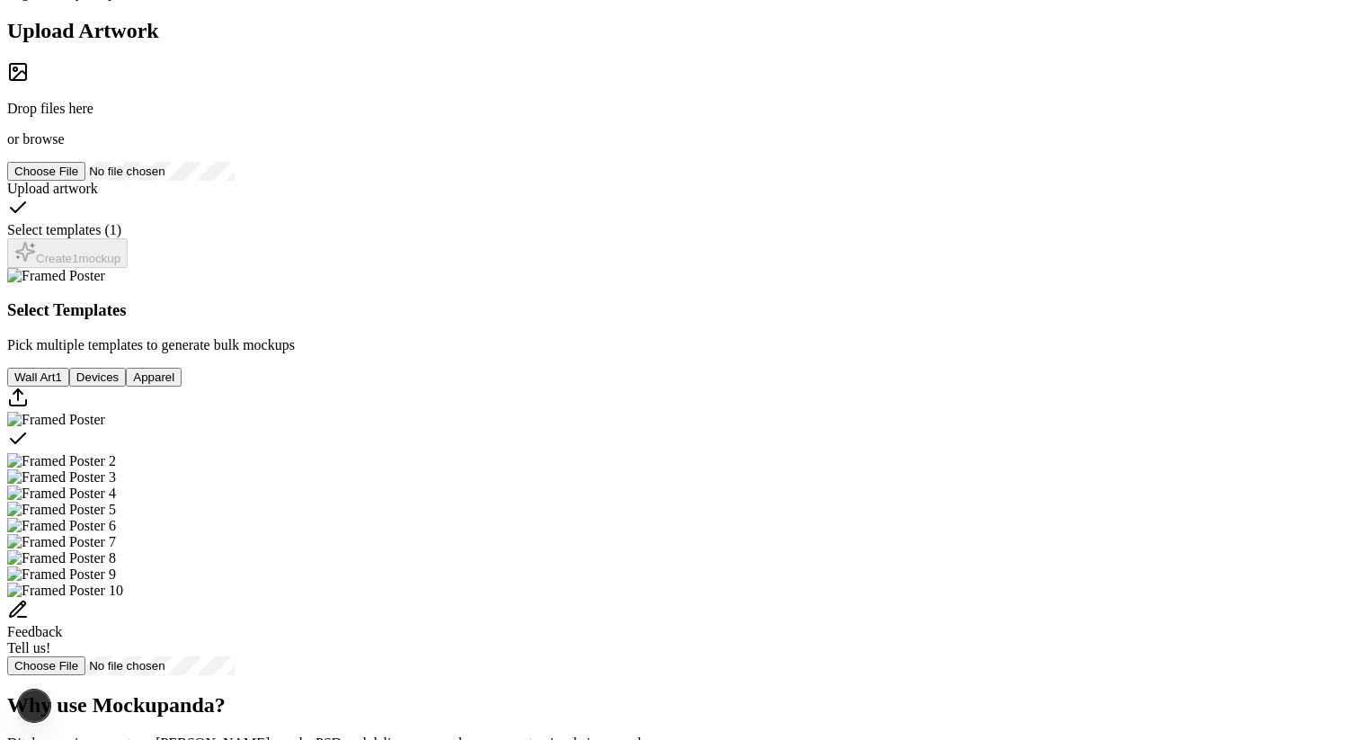
click at [64, 147] on span "browse" at bounding box center [42, 138] width 41 height 15
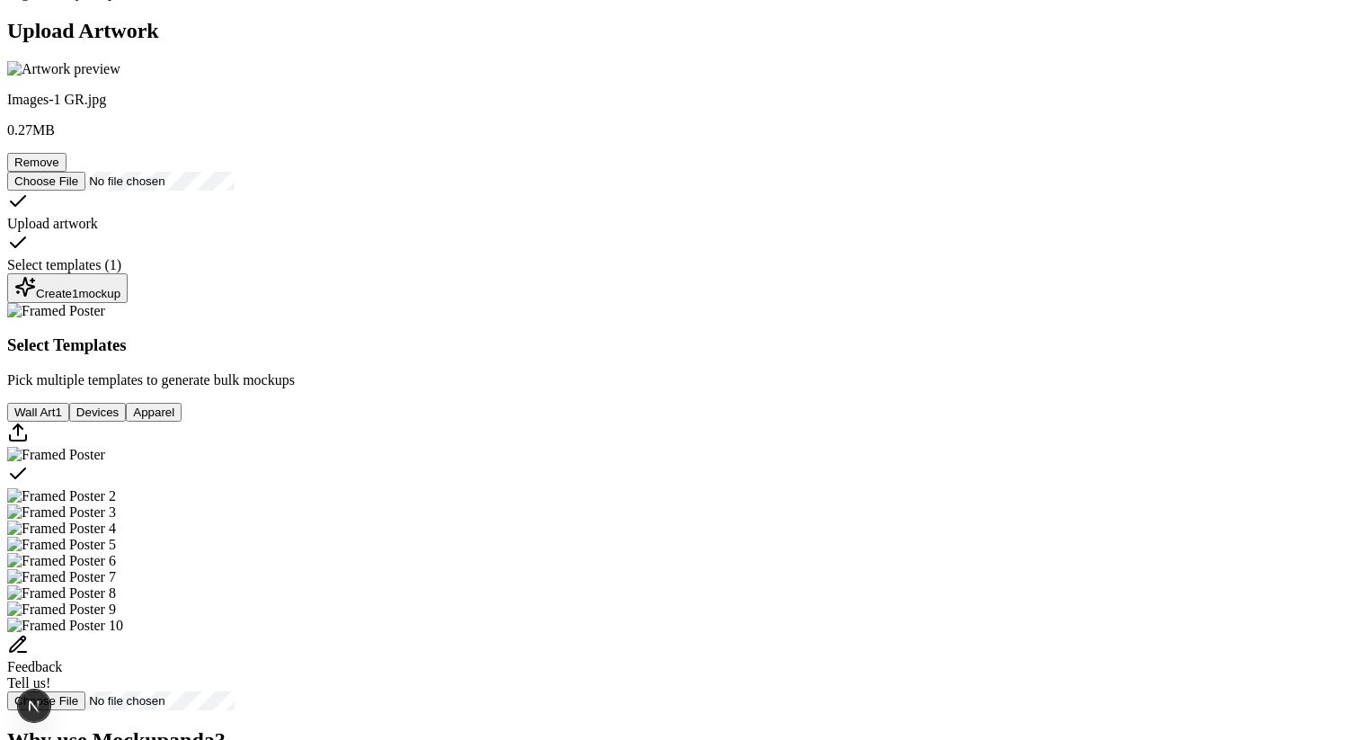
click at [120, 300] on div "Create 1 mockup" at bounding box center [67, 288] width 106 height 24
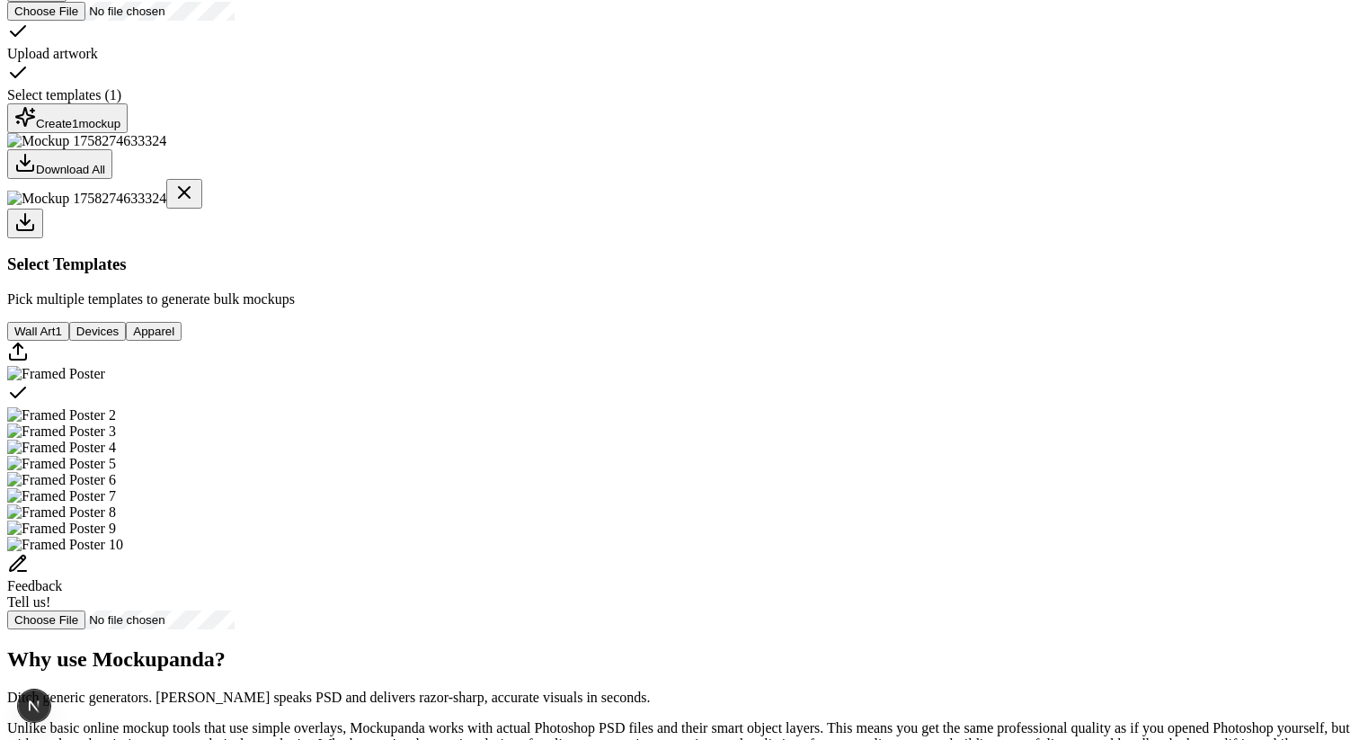
scroll to position [343, 0]
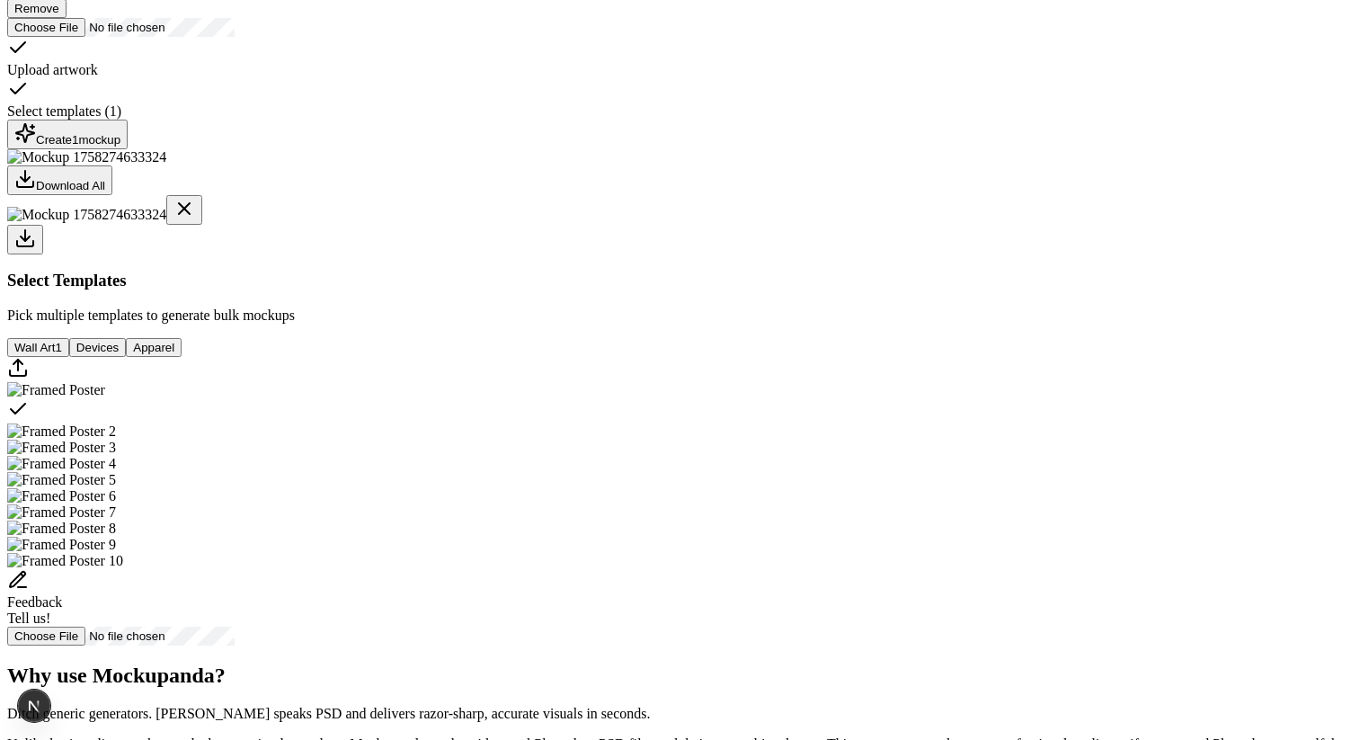
click at [67, 18] on button "Remove" at bounding box center [36, 8] width 59 height 19
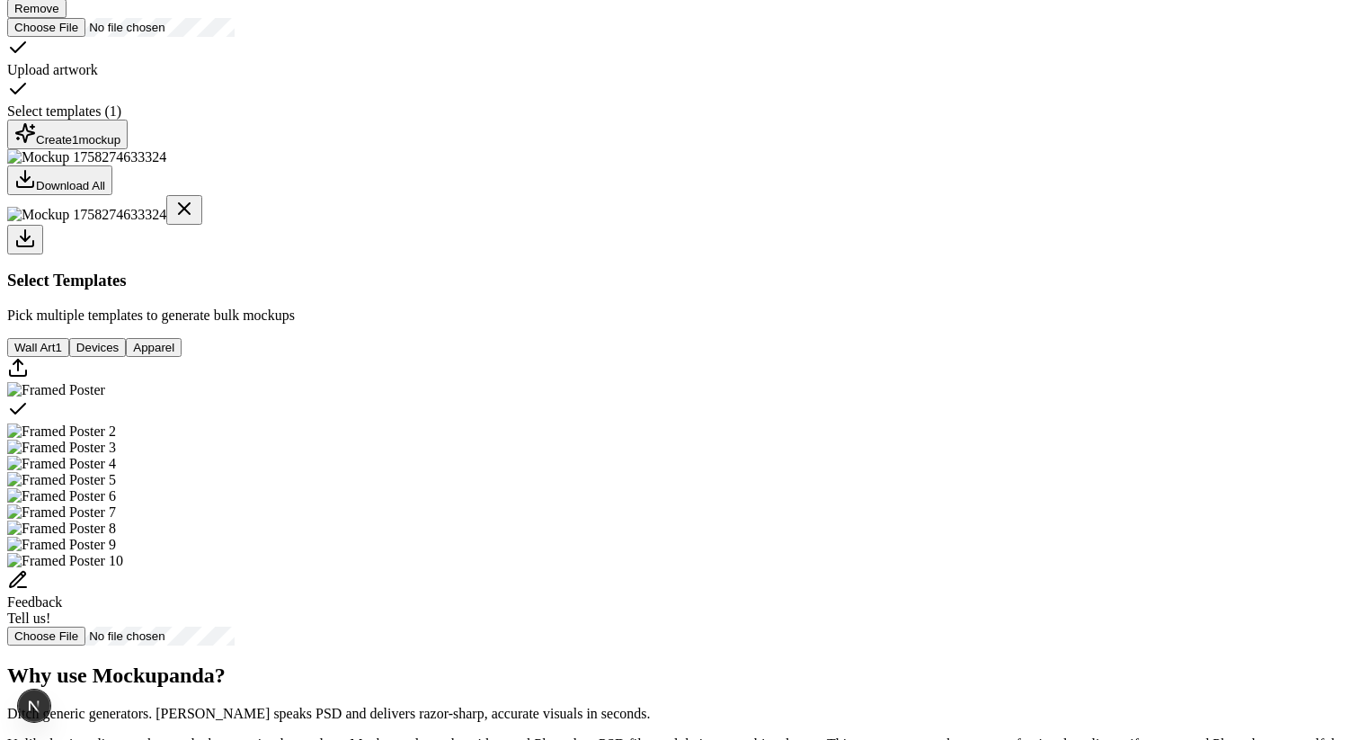
click at [128, 149] on button "Create 1 mockup" at bounding box center [67, 135] width 120 height 30
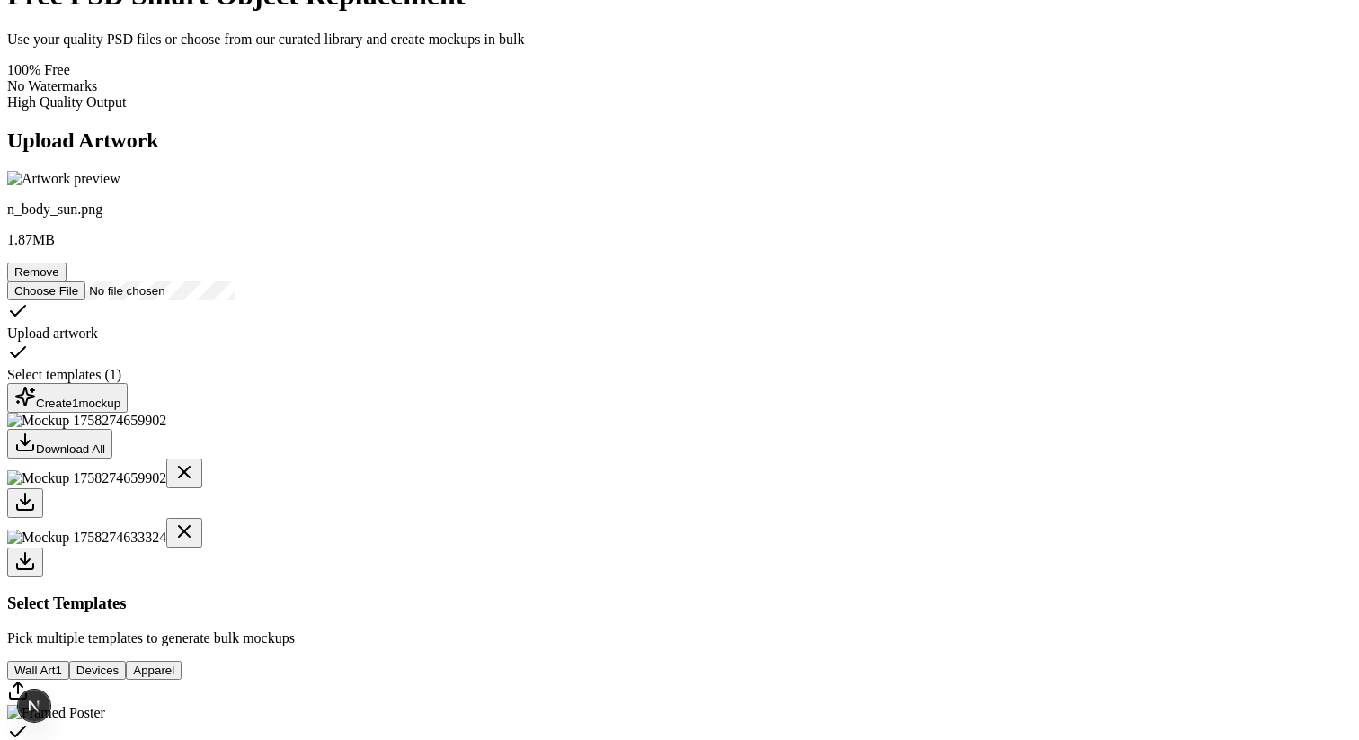
scroll to position [0, 0]
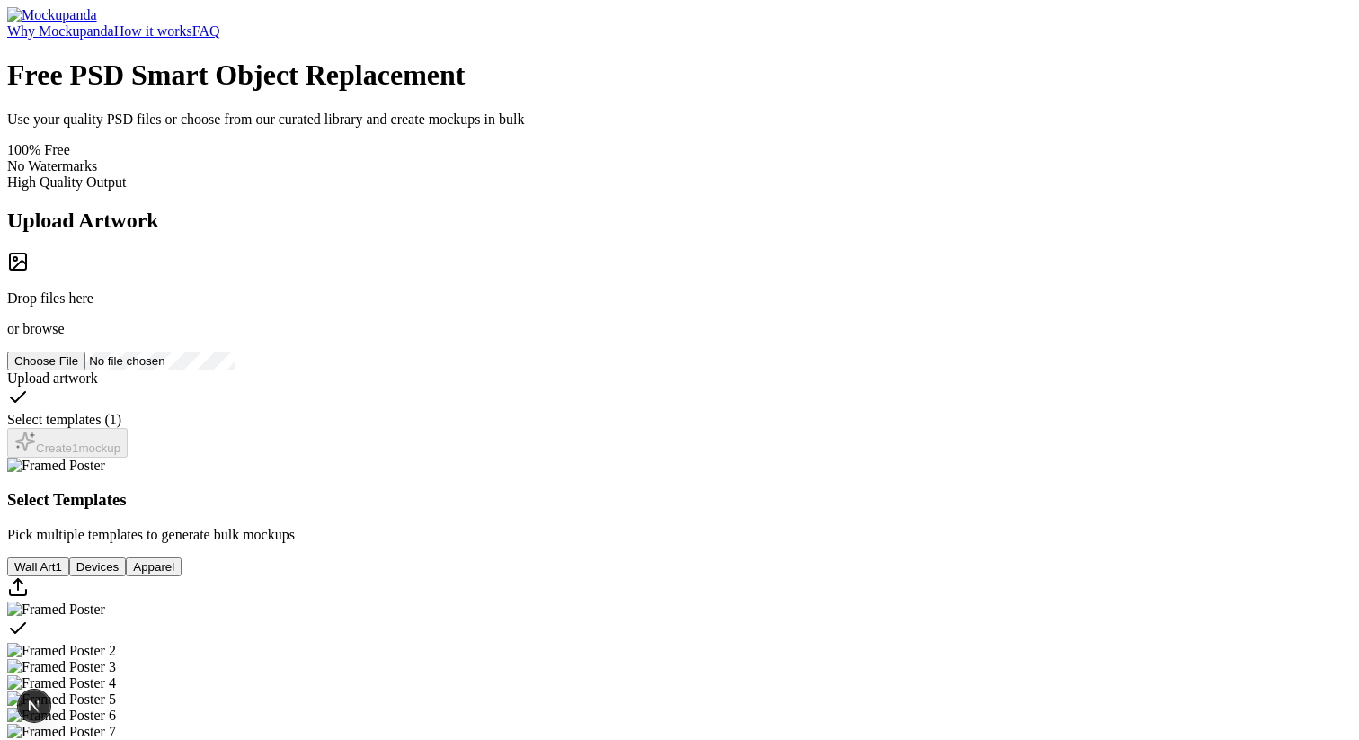
click at [26, 270] on rect at bounding box center [18, 262] width 16 height 16
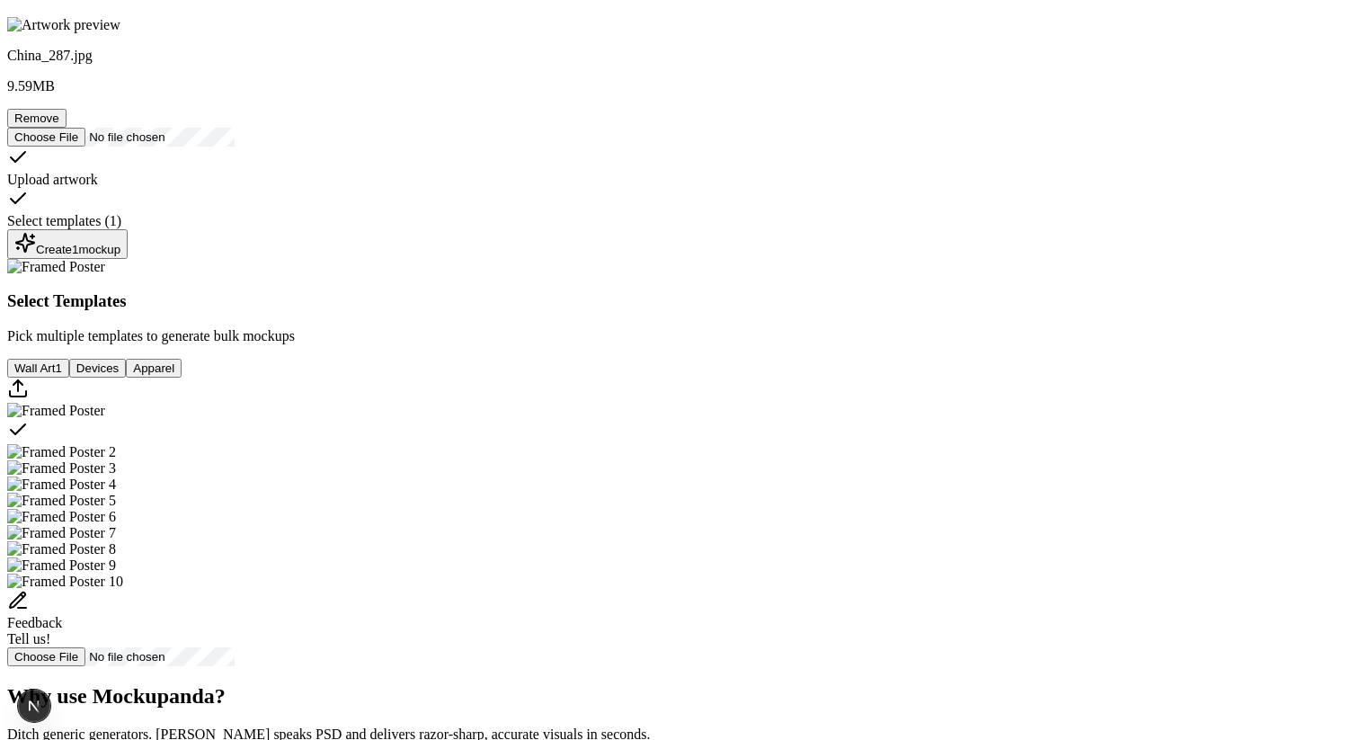
scroll to position [254, 0]
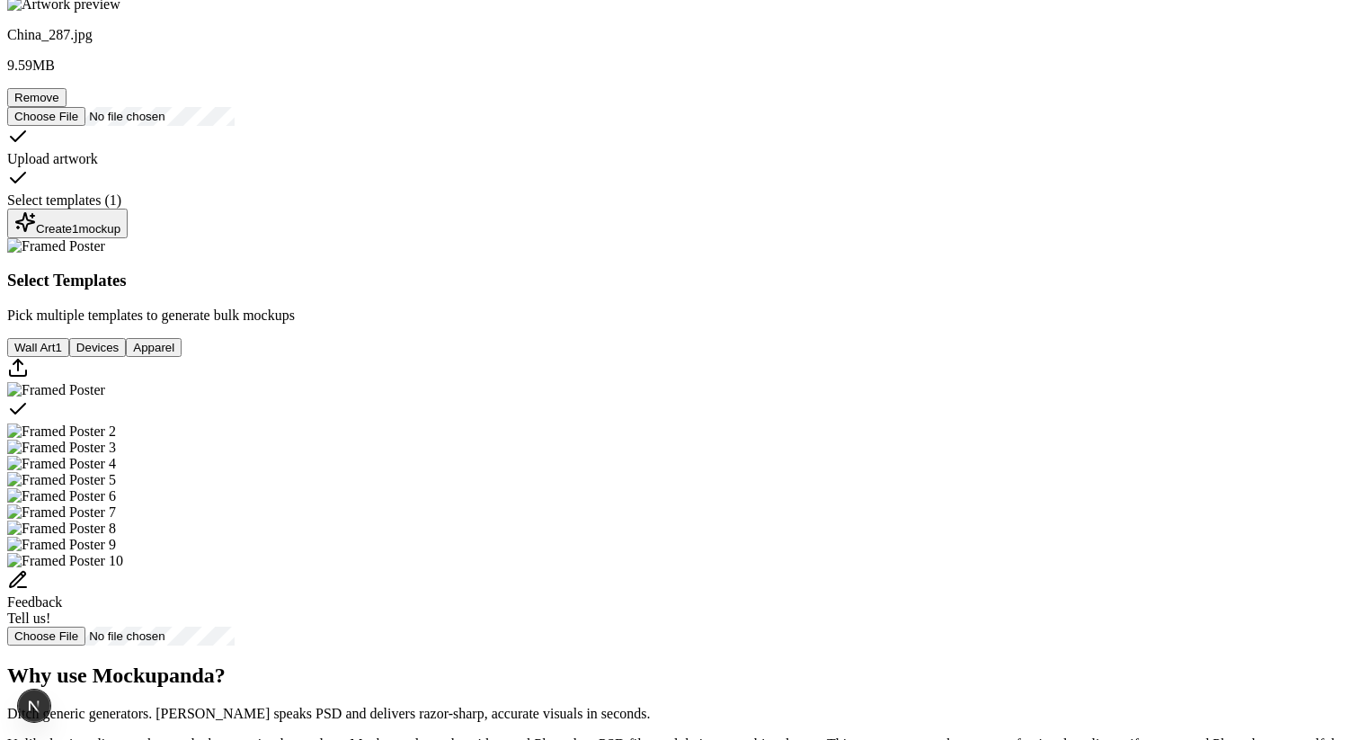
click at [120, 236] on div "Create 1 mockup" at bounding box center [67, 223] width 106 height 24
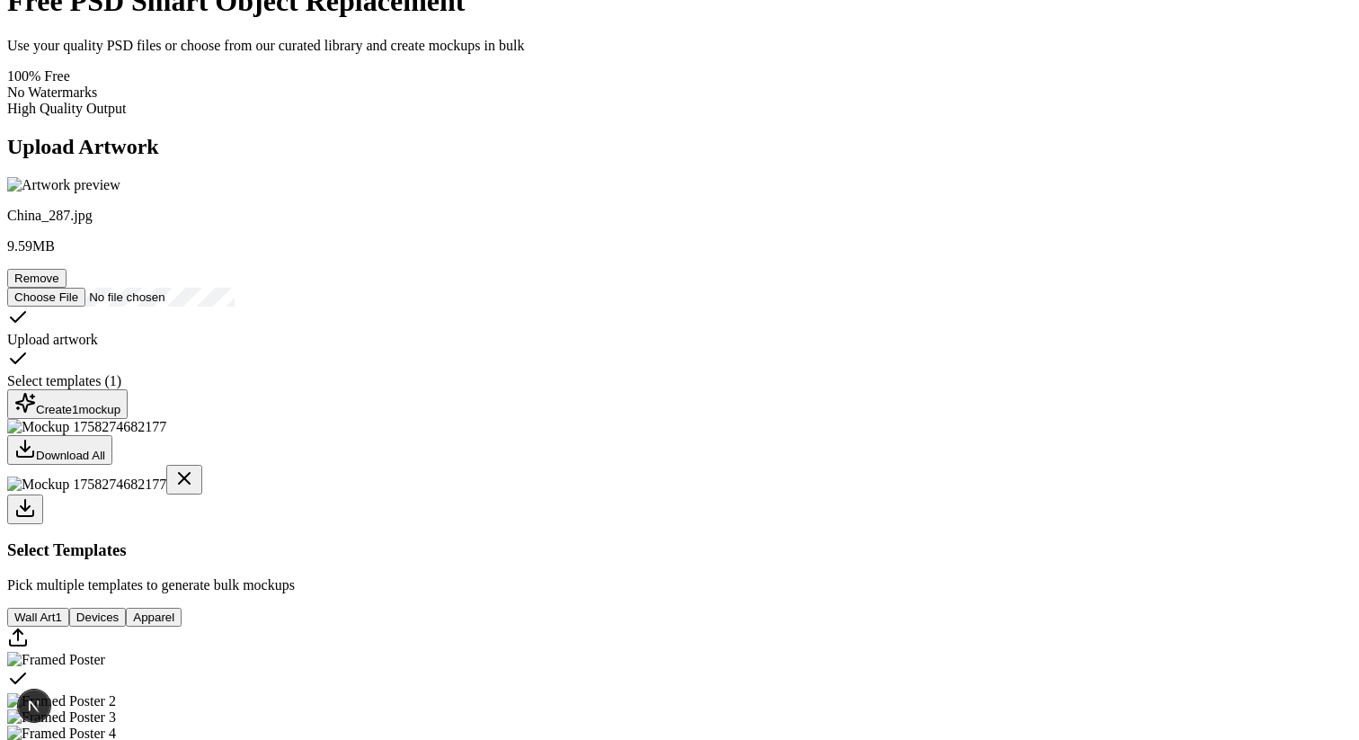
scroll to position [71, 0]
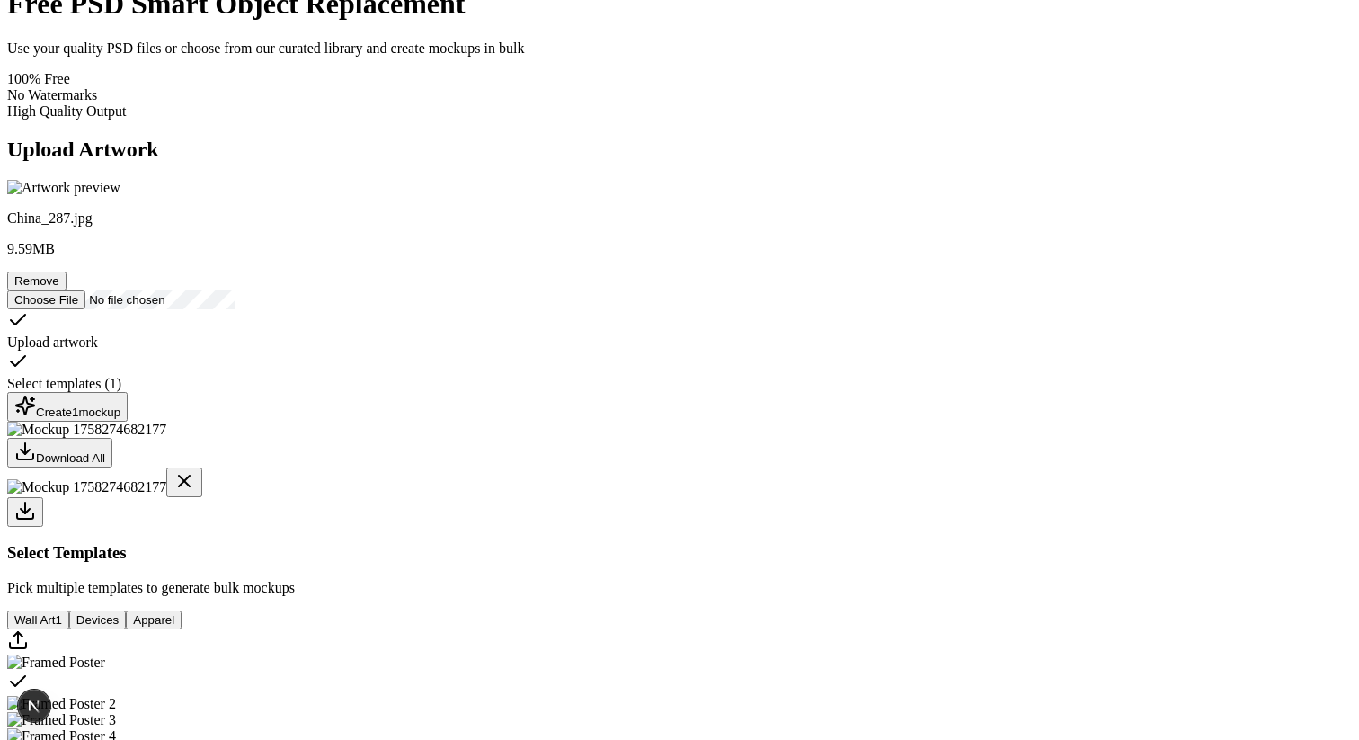
drag, startPoint x: 591, startPoint y: 283, endPoint x: 733, endPoint y: 295, distance: 142.5
click at [166, 422] on img at bounding box center [86, 430] width 159 height 16
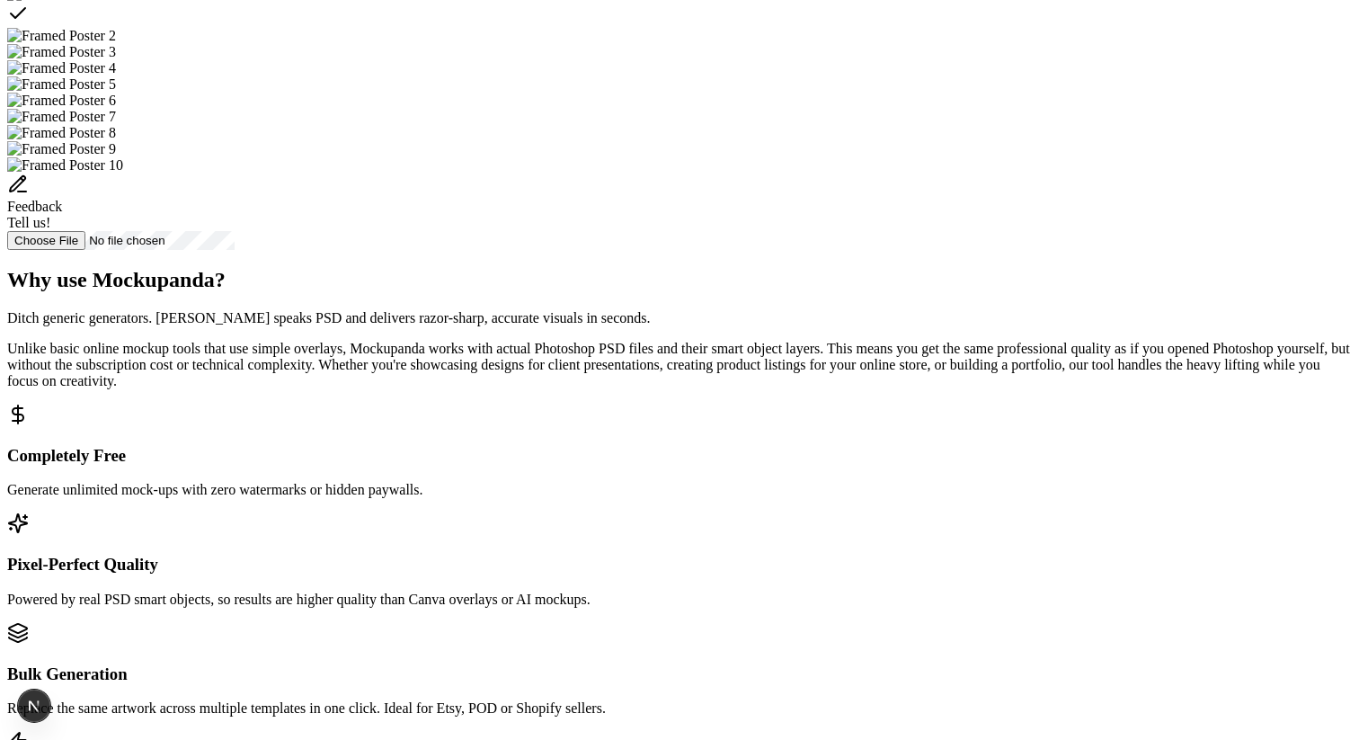
scroll to position [730, 0]
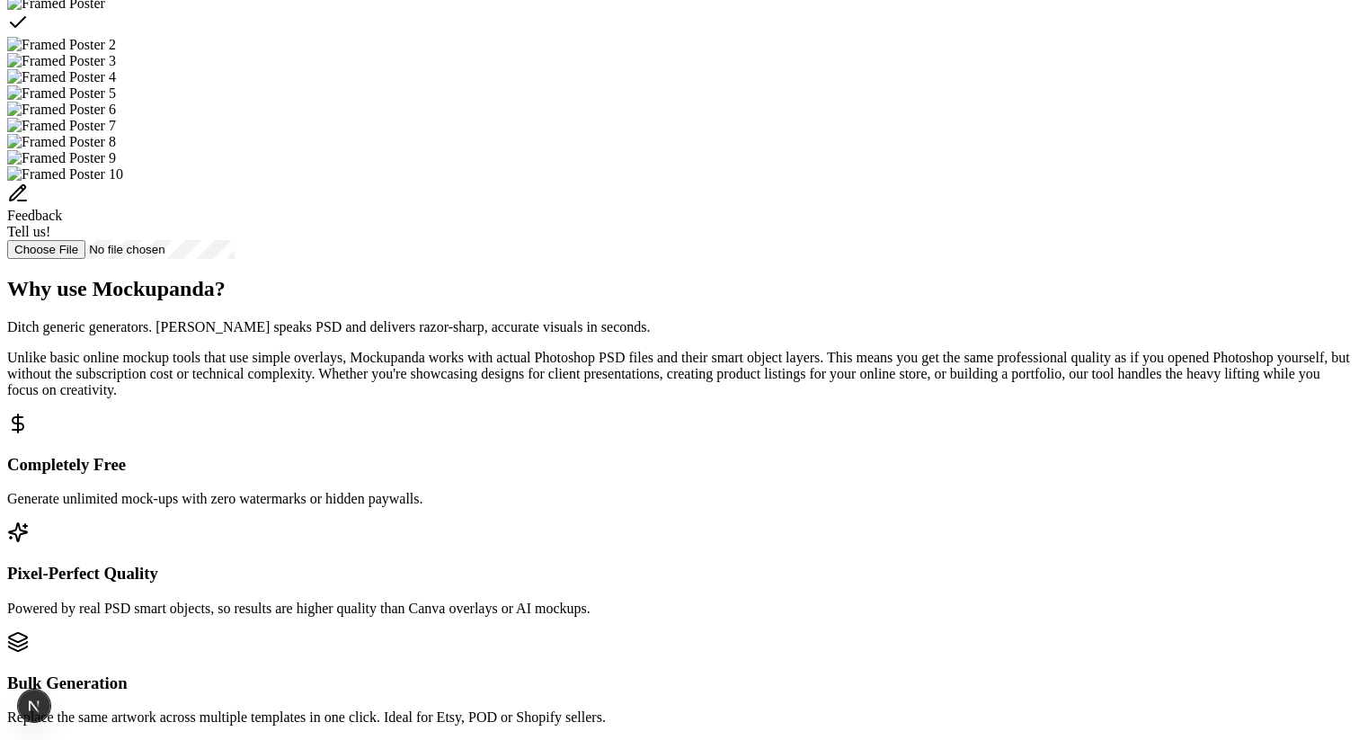
click at [1226, 268] on body "Why Mockupanda How it works FAQ Free PSD Smart Object Replacement Use your qual…" at bounding box center [679, 519] width 1345 height 2485
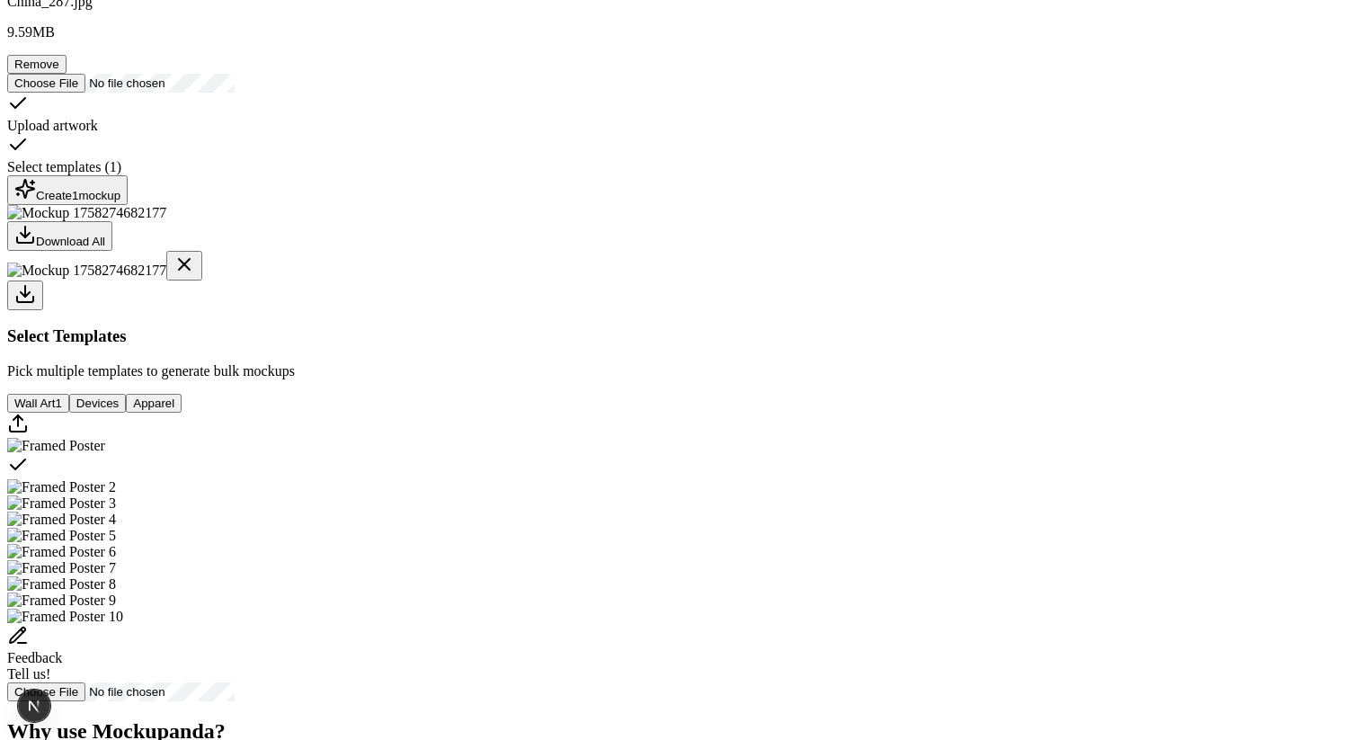
scroll to position [299, 0]
